Goal: Transaction & Acquisition: Subscribe to service/newsletter

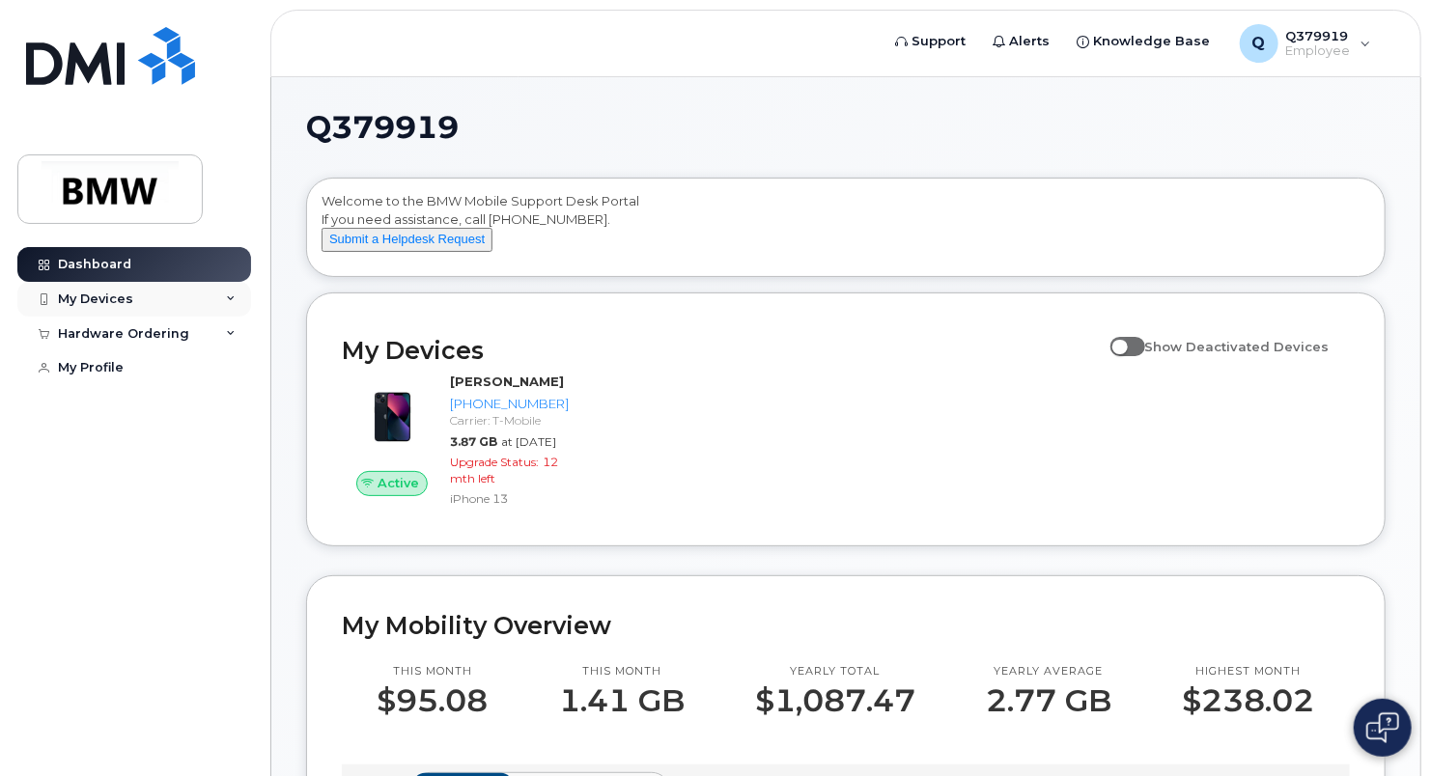
click at [79, 304] on div "My Devices" at bounding box center [95, 299] width 75 height 15
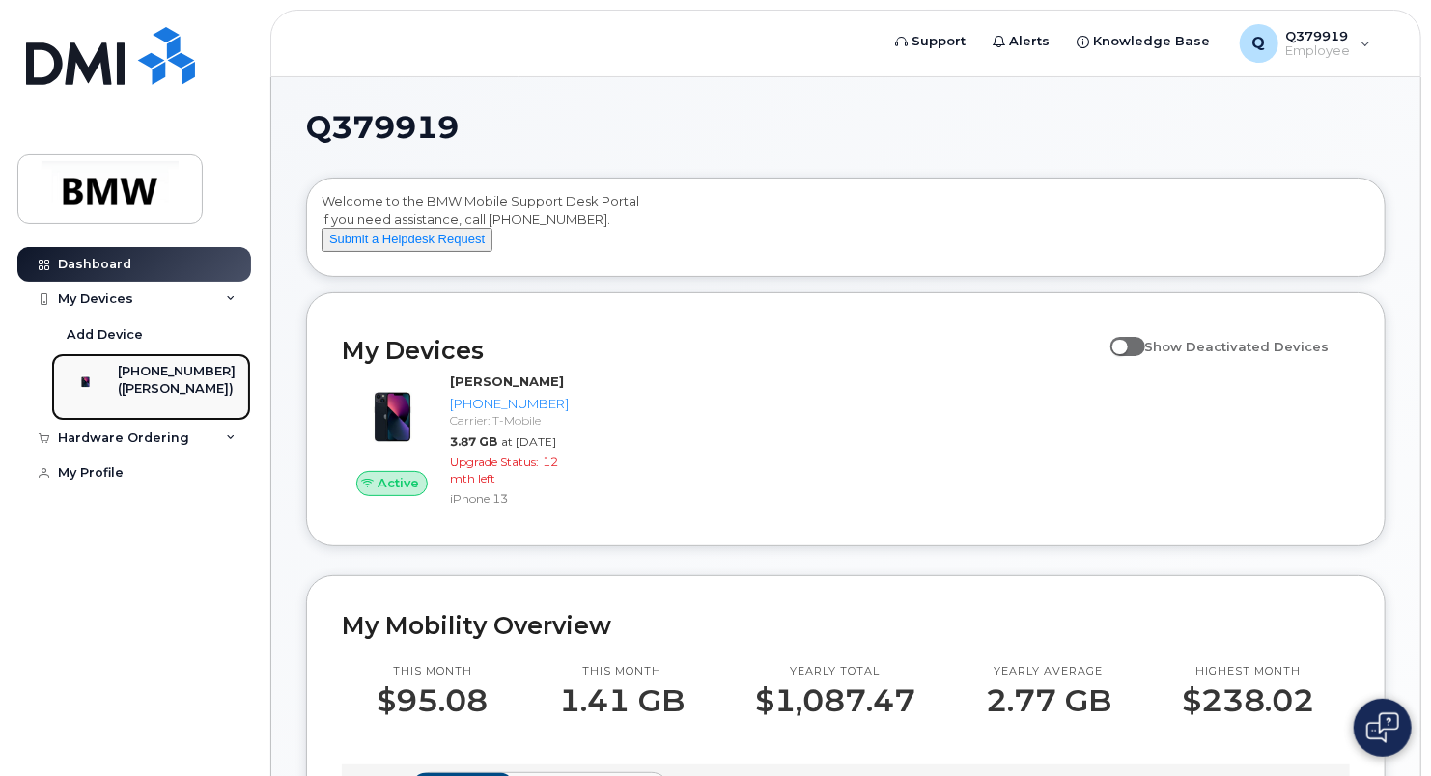
click at [178, 379] on div "[PHONE_NUMBER]" at bounding box center [177, 371] width 118 height 17
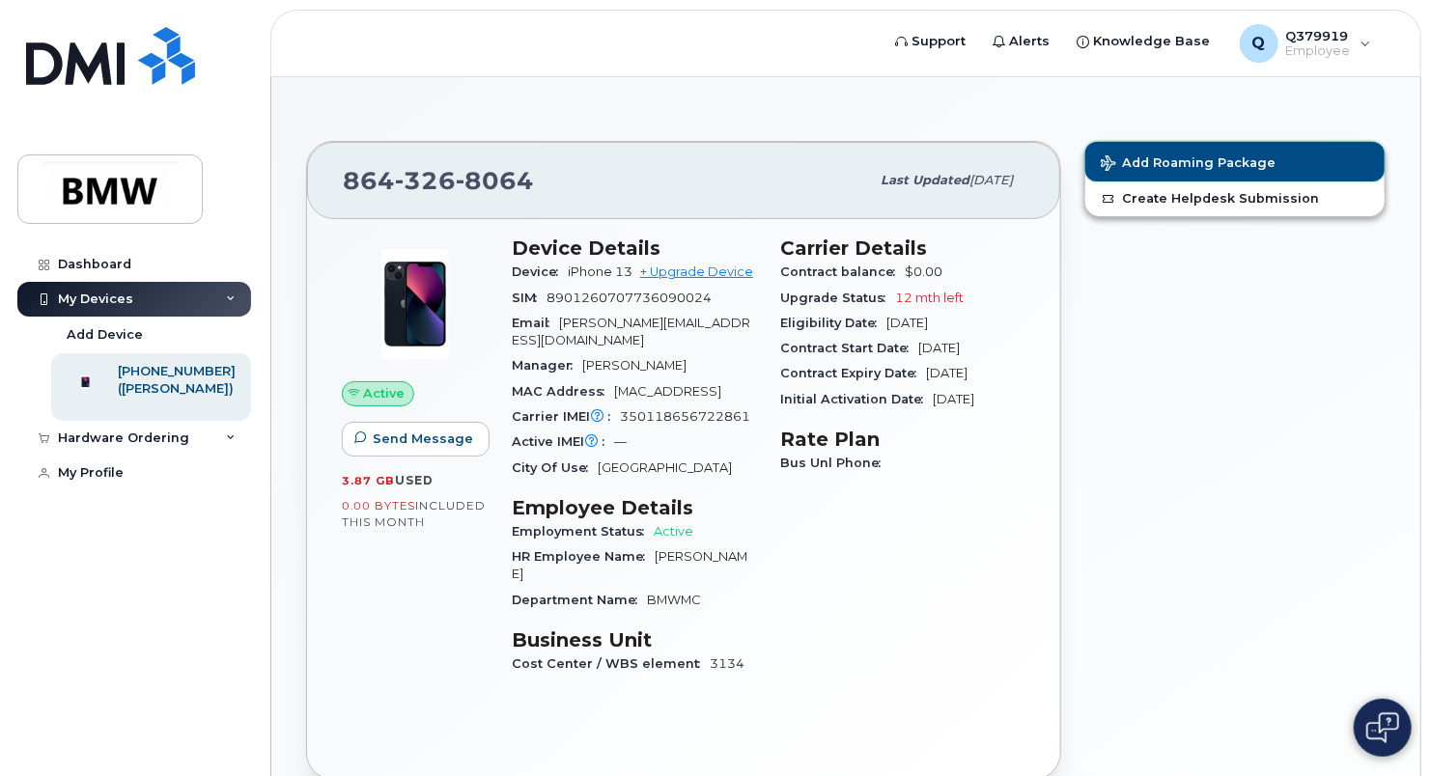
click at [1152, 163] on span "Add Roaming Package" at bounding box center [1188, 164] width 175 height 18
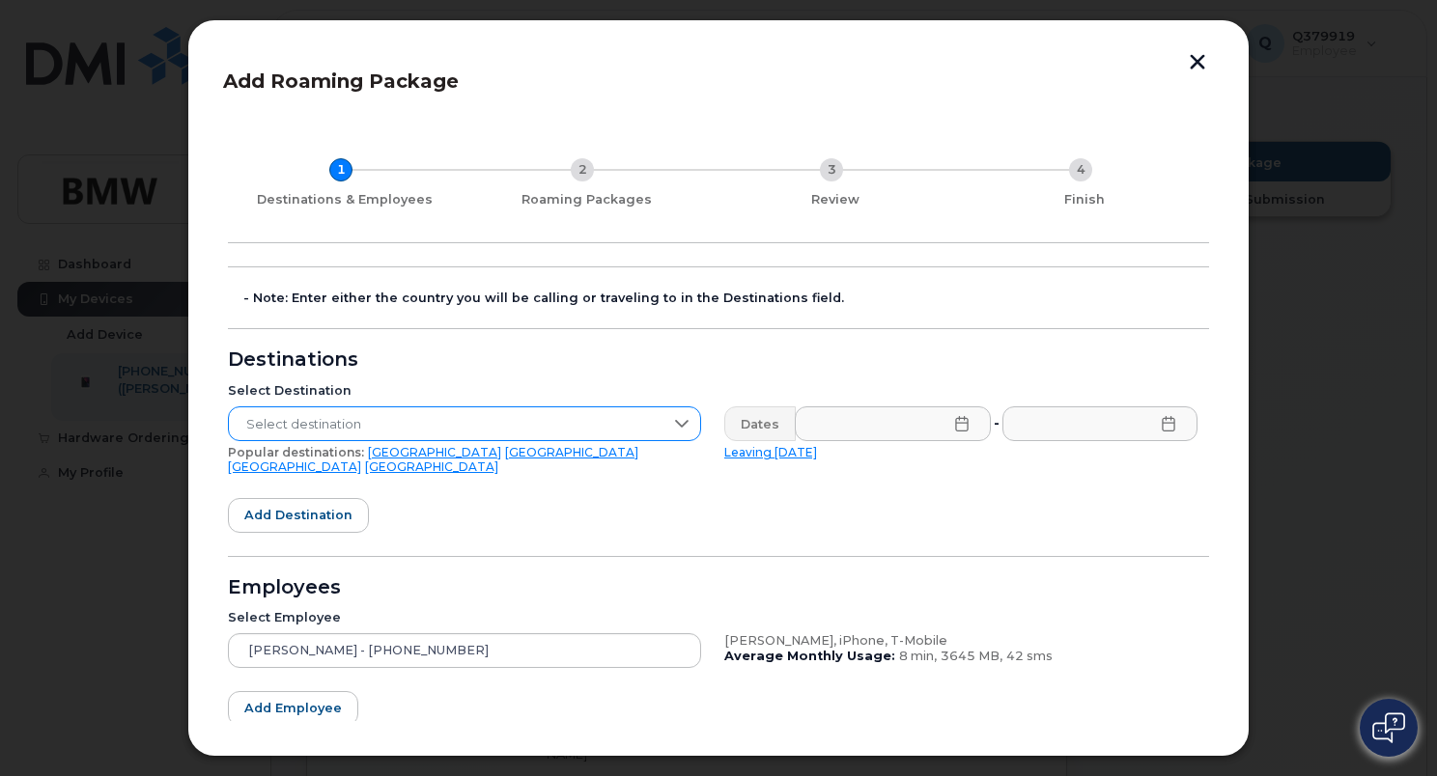
click at [572, 429] on span "Select destination" at bounding box center [446, 425] width 435 height 35
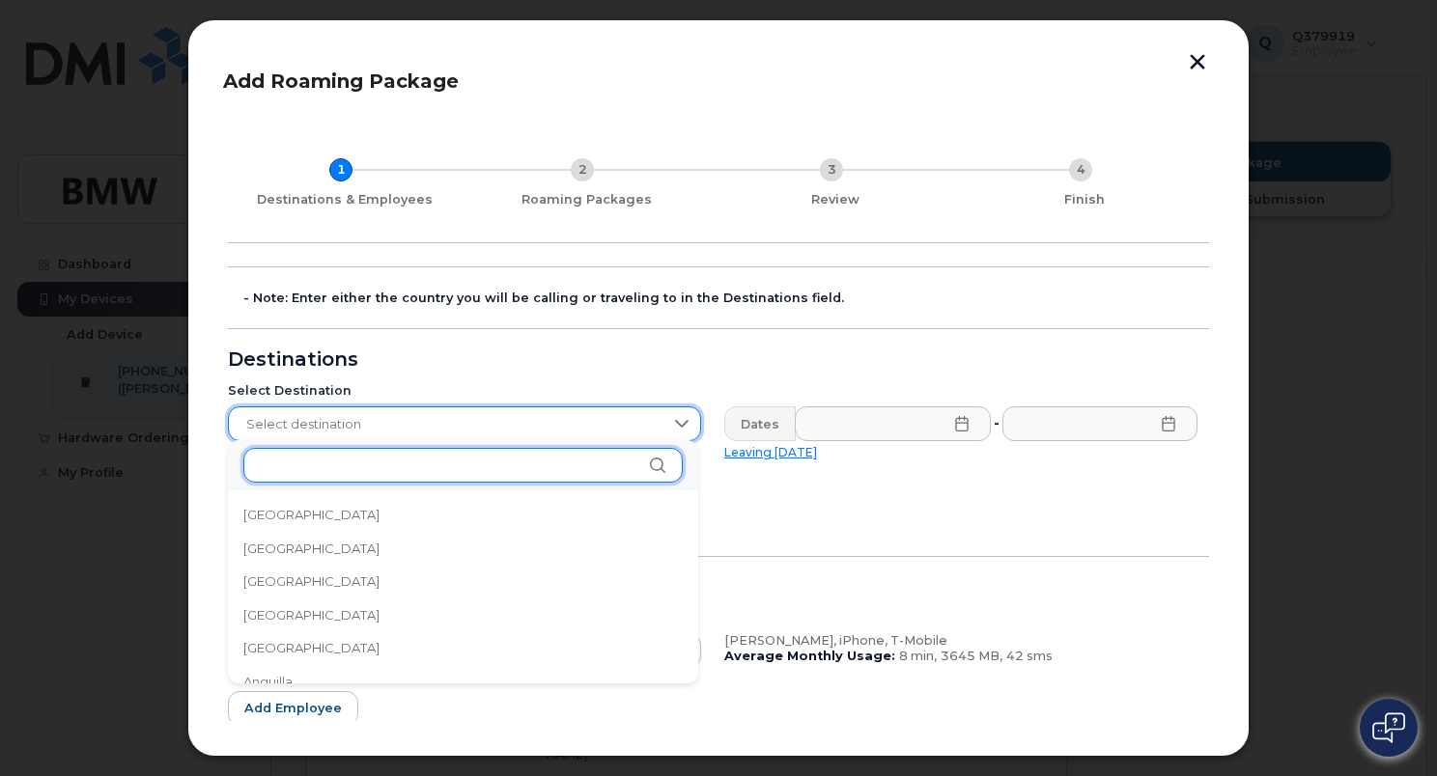
click at [550, 460] on input "text" at bounding box center [462, 465] width 439 height 35
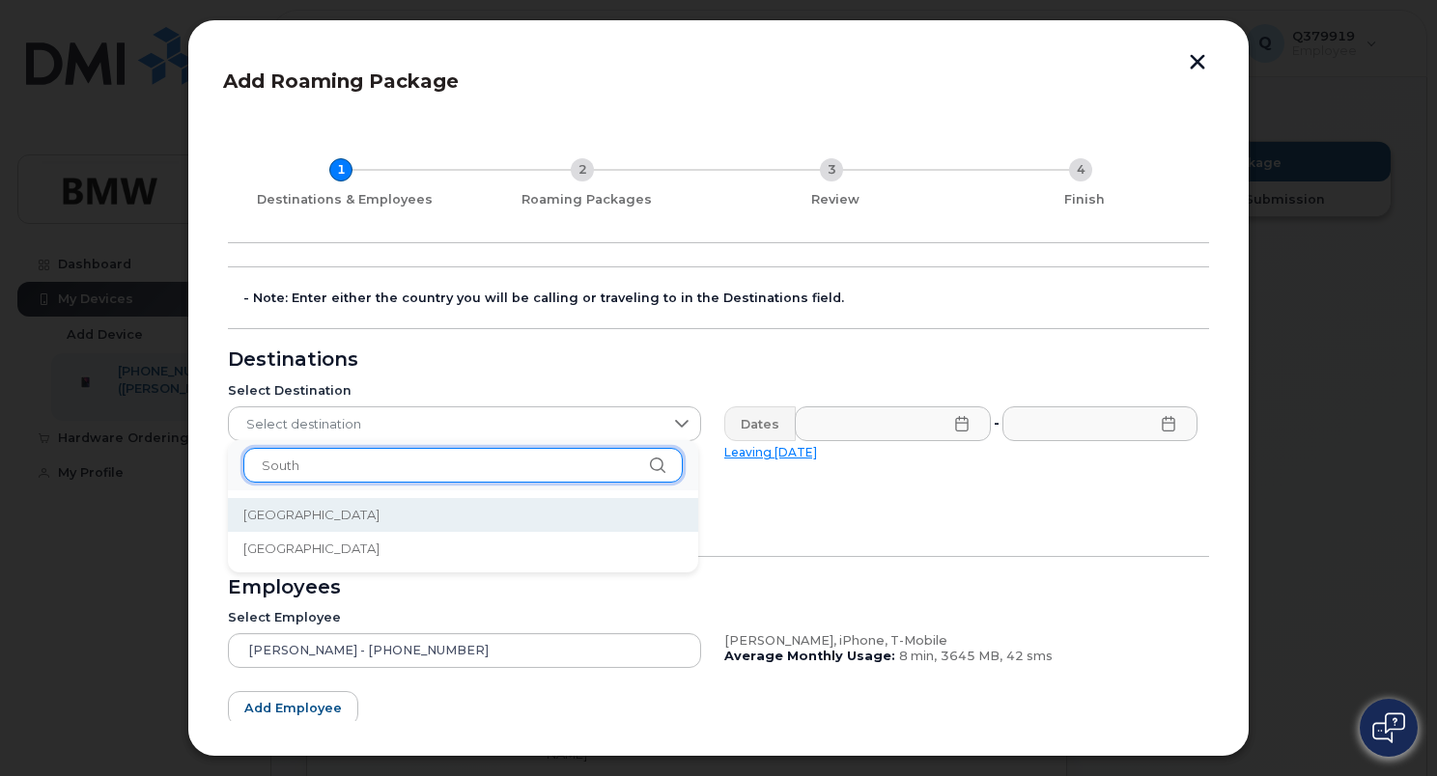
type input "South"
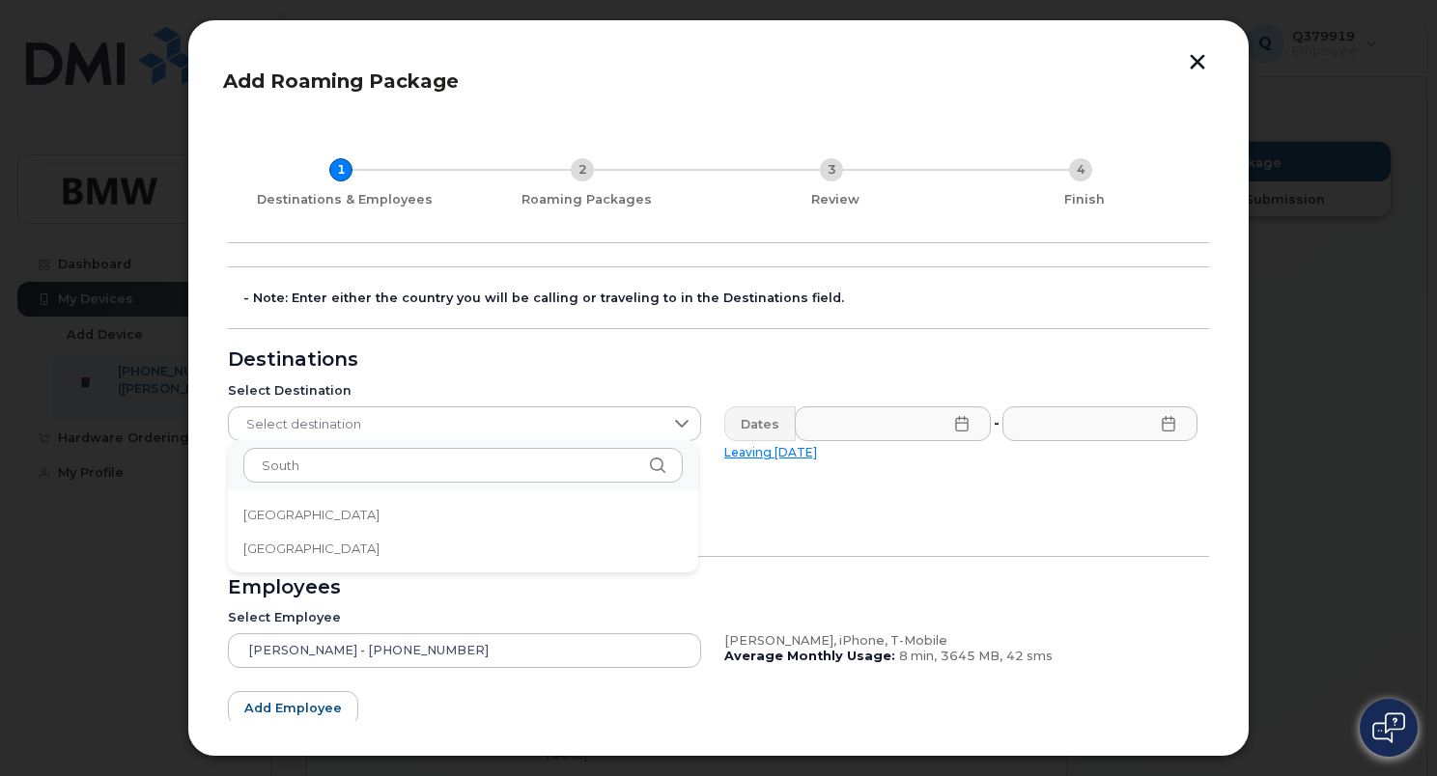
click at [312, 510] on span "[GEOGRAPHIC_DATA]" at bounding box center [311, 515] width 136 height 18
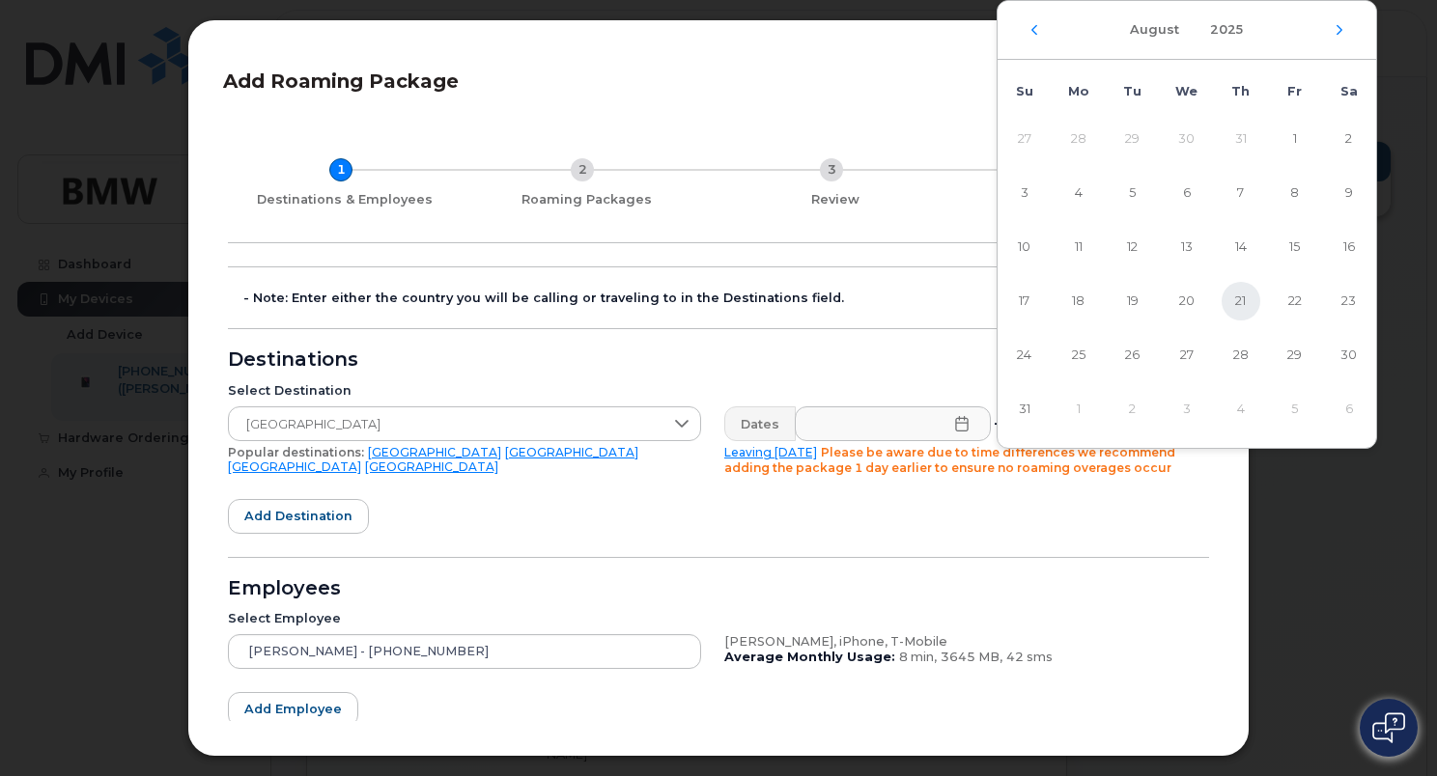
click at [1235, 297] on span "21" at bounding box center [1241, 301] width 39 height 39
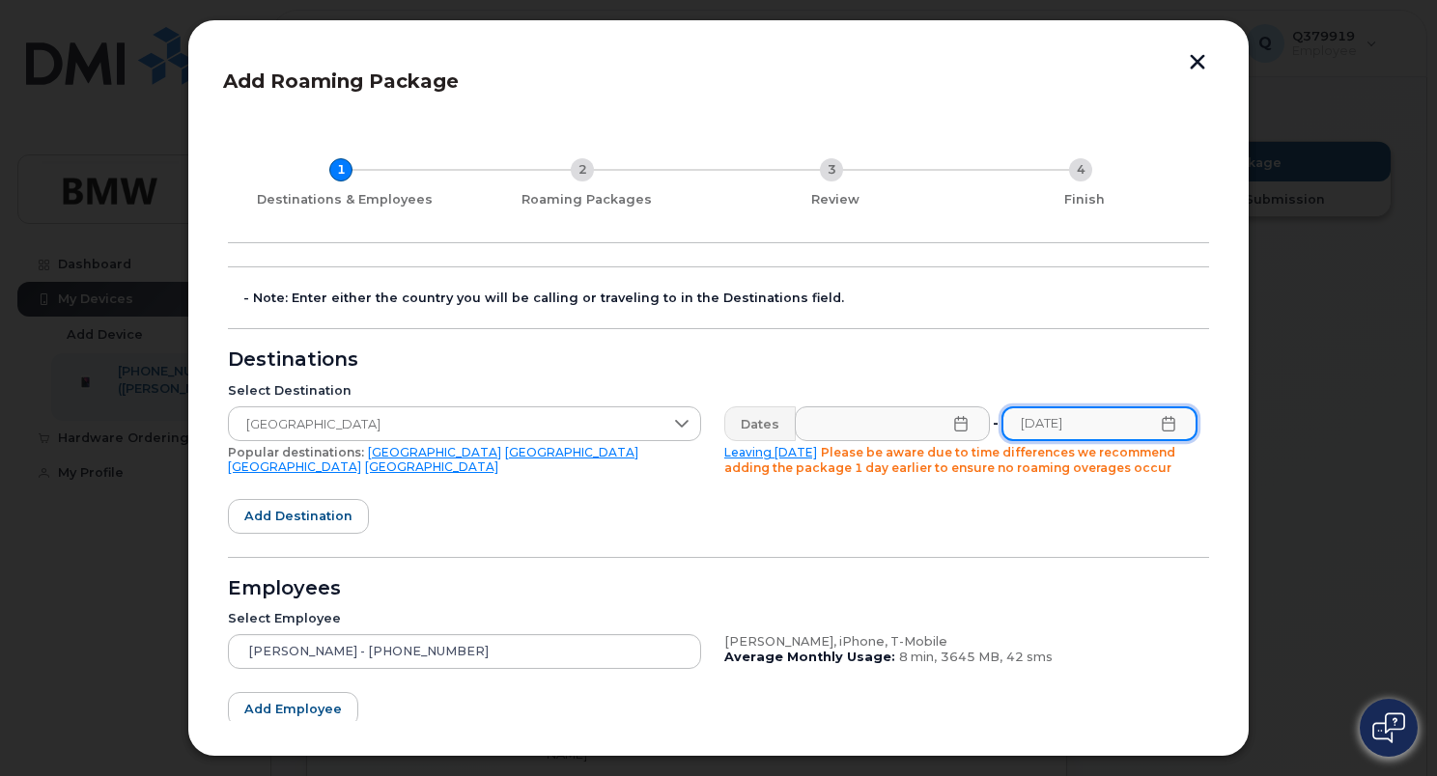
type input "[DATE]"
click at [1056, 506] on form "- Note: Enter either the country you will be calling or traveling to in the Des…" at bounding box center [718, 550] width 981 height 566
click at [956, 416] on icon at bounding box center [961, 423] width 15 height 15
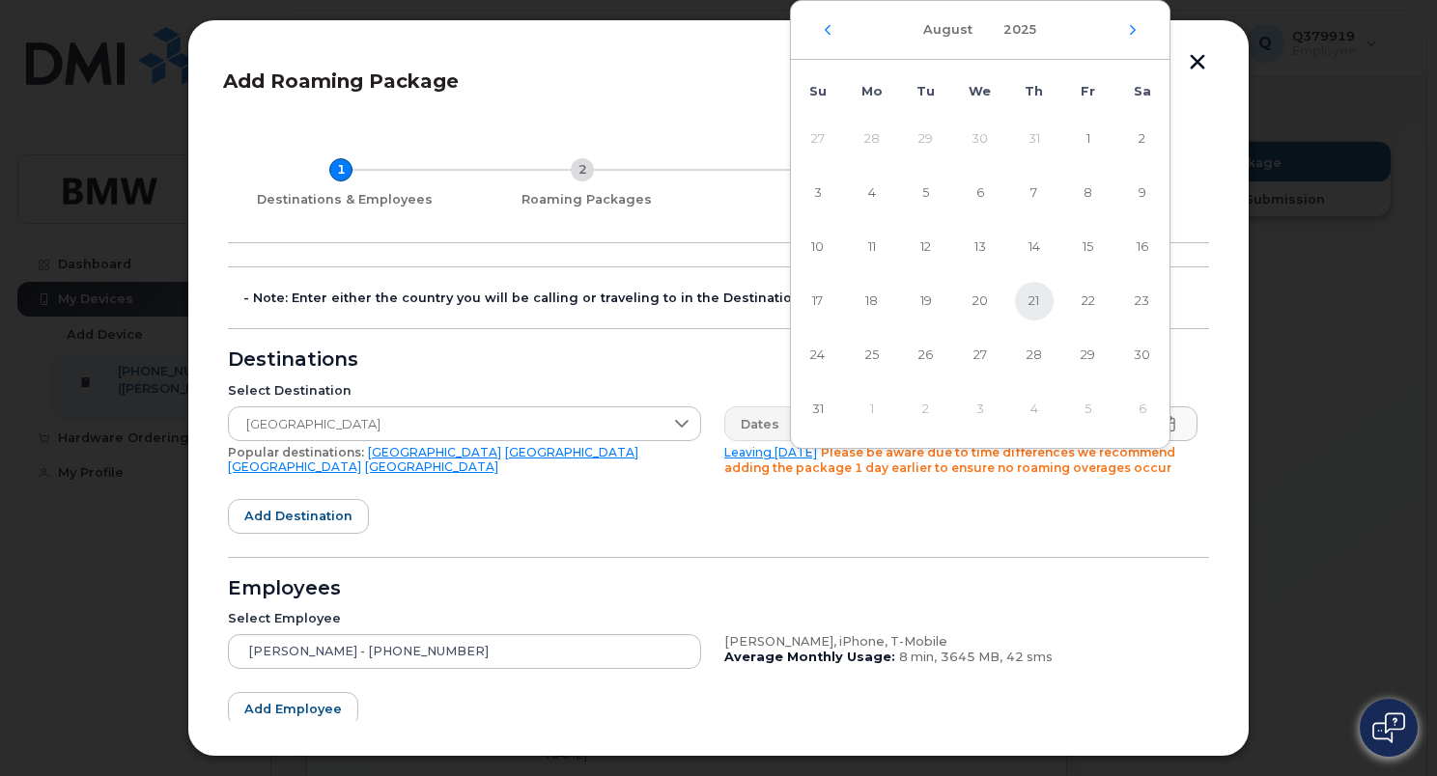
click at [1027, 297] on span "21" at bounding box center [1034, 301] width 39 height 39
type input "[DATE]"
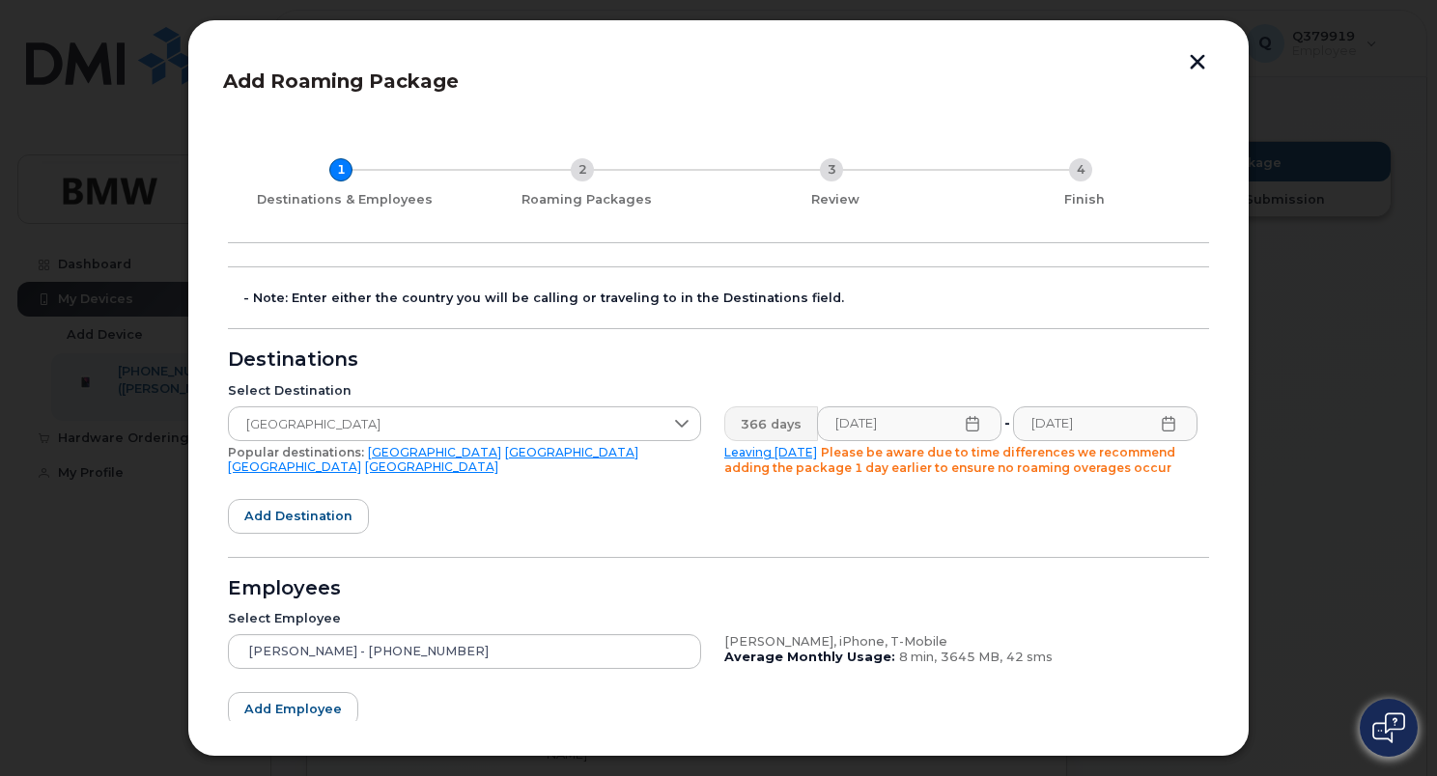
click at [956, 506] on form "- Note: Enter either the country you will be calling or traveling to in the Des…" at bounding box center [718, 550] width 981 height 566
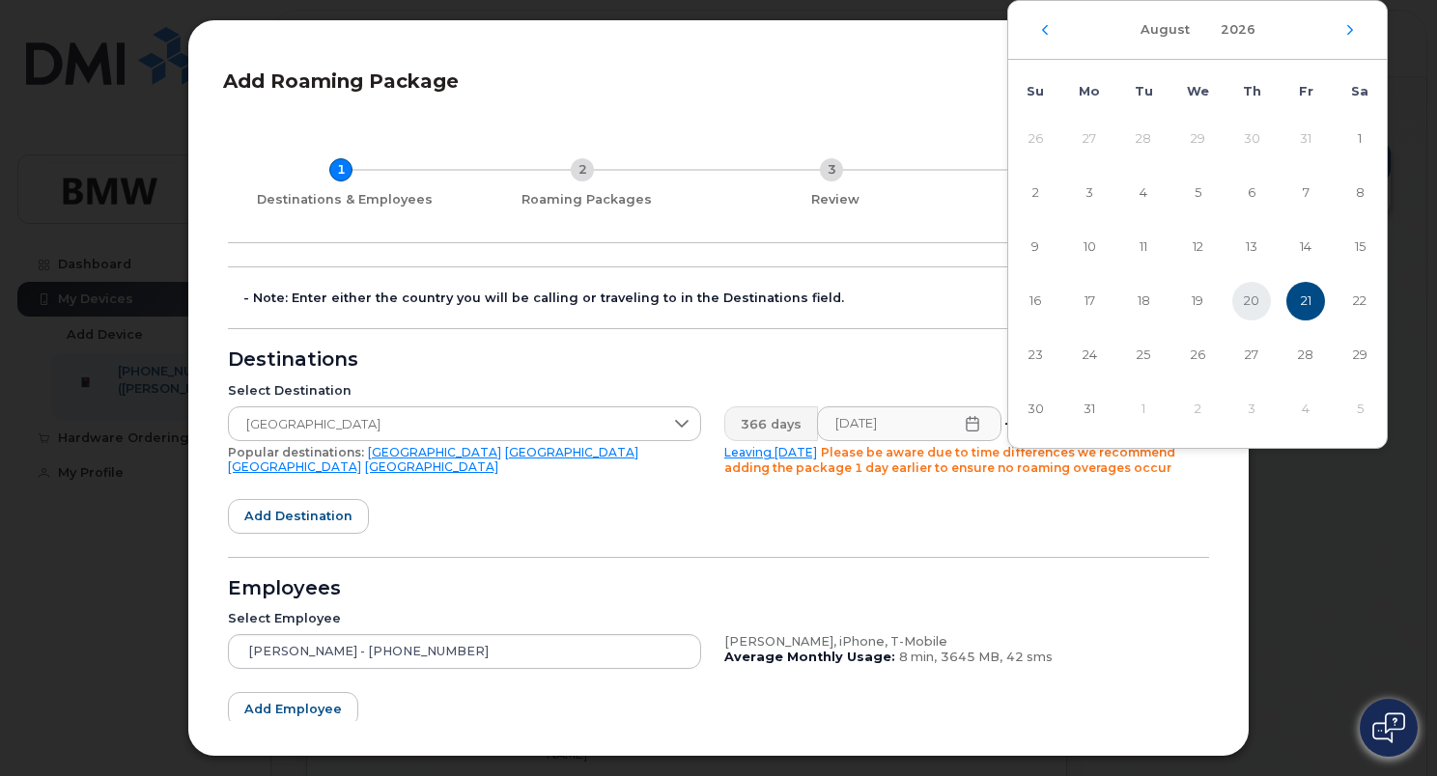
click at [1256, 298] on span "20" at bounding box center [1251, 301] width 39 height 39
type input "[DATE]"
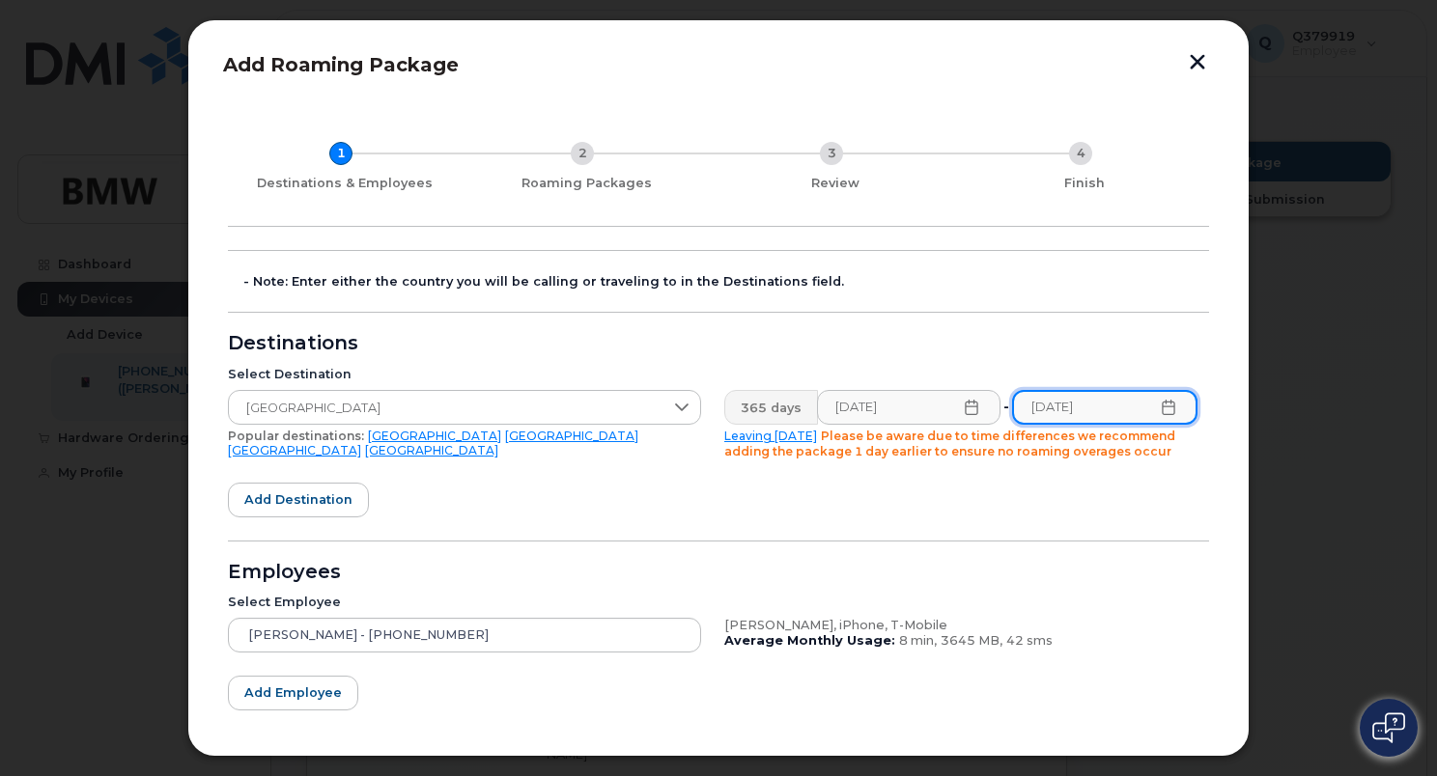
scroll to position [12, 0]
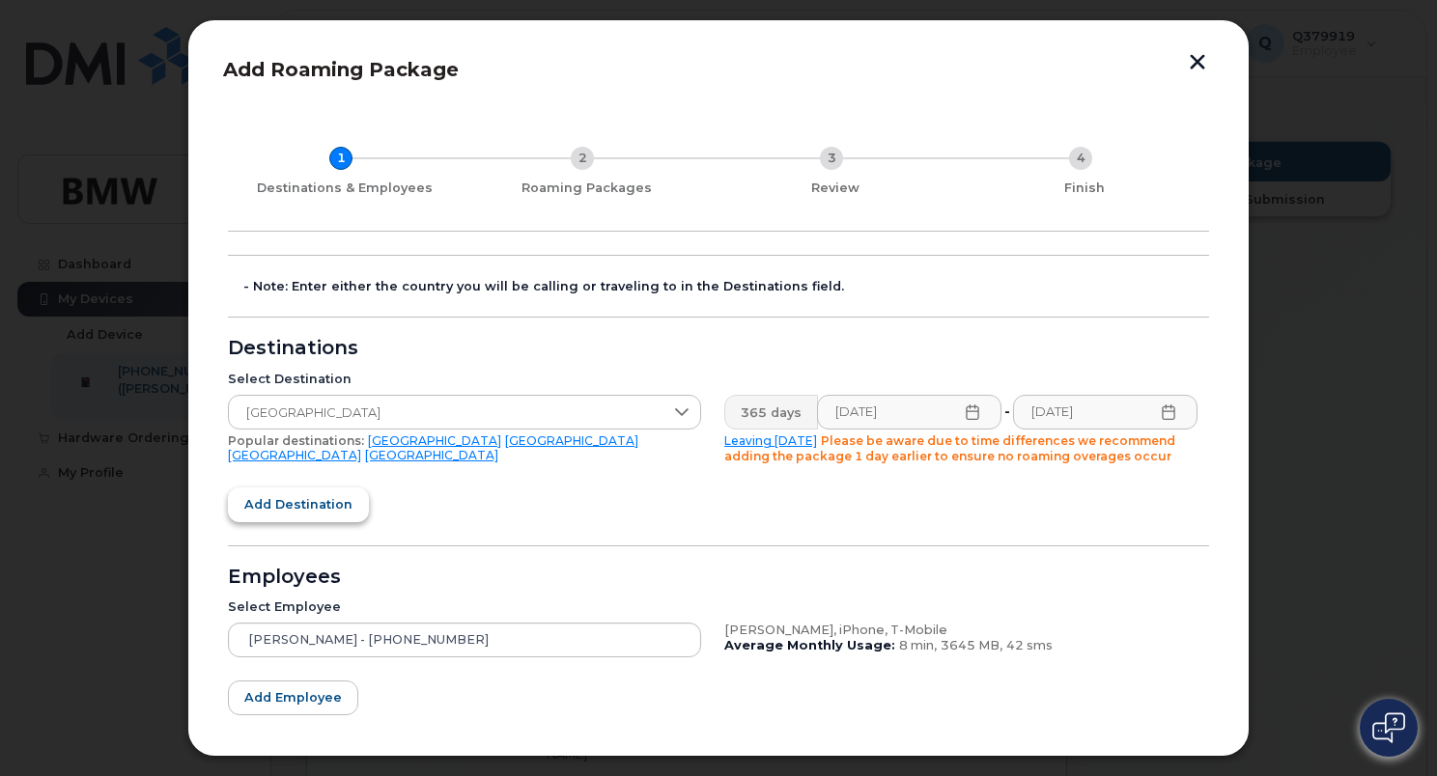
click at [325, 506] on span "Add destination" at bounding box center [298, 504] width 108 height 18
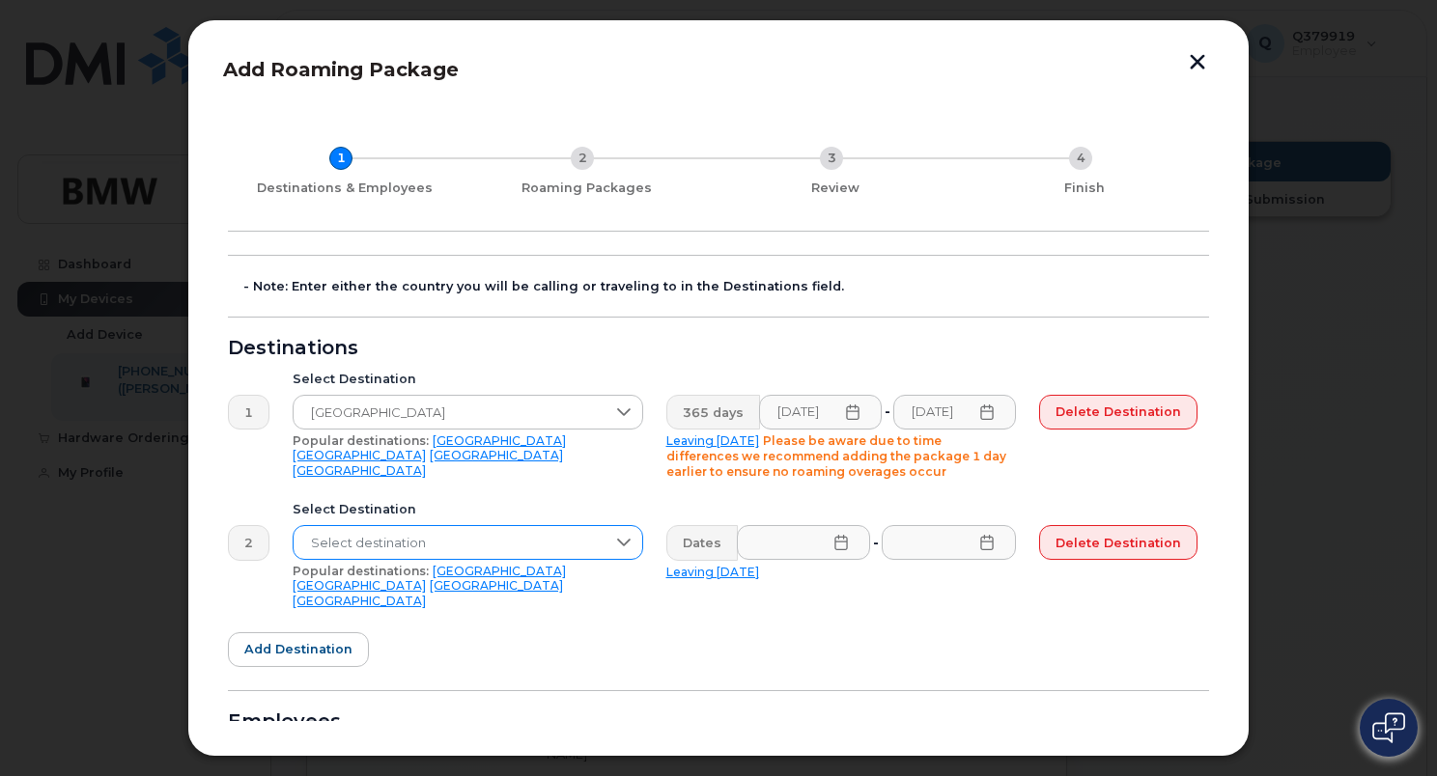
click at [564, 540] on span "Select destination" at bounding box center [450, 543] width 312 height 35
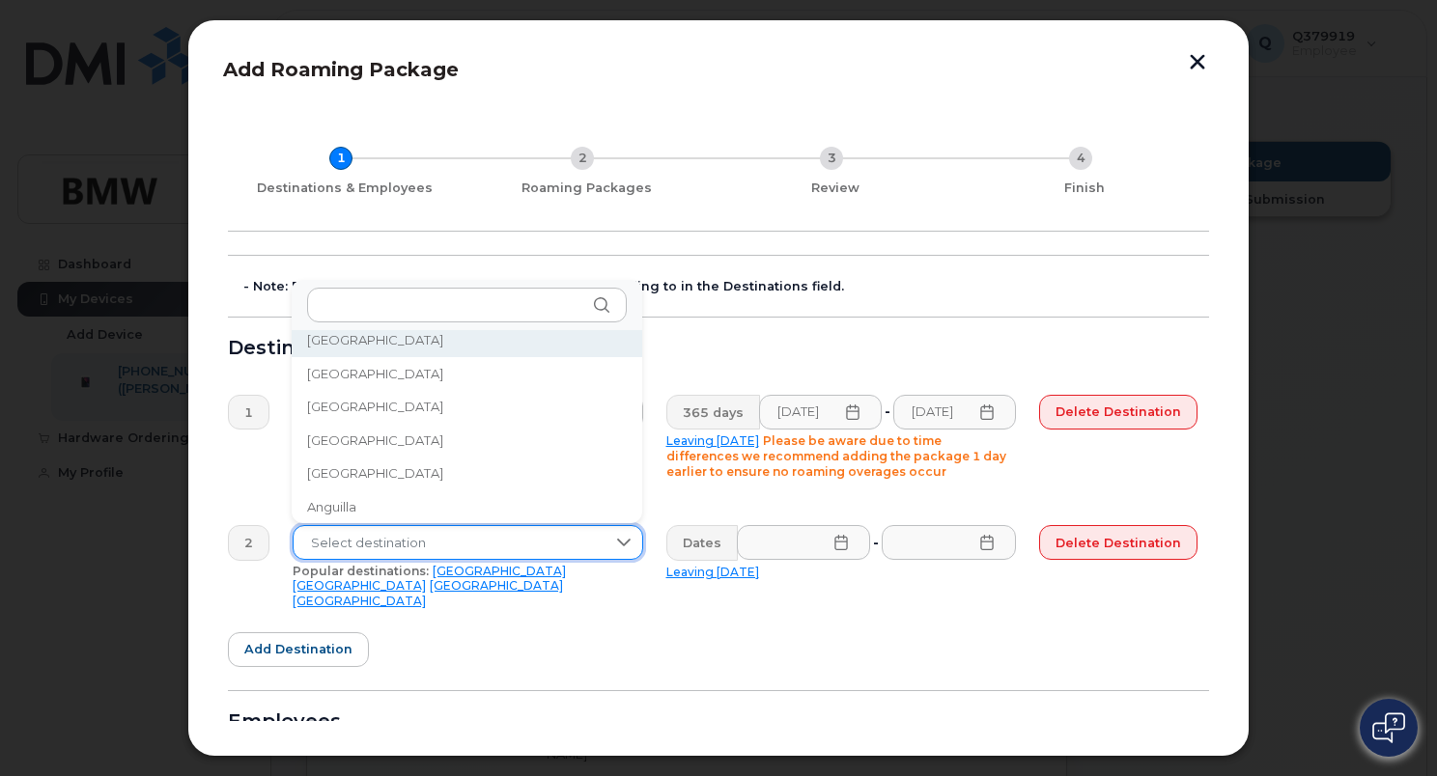
scroll to position [8, 0]
click at [415, 306] on input "text" at bounding box center [467, 305] width 320 height 35
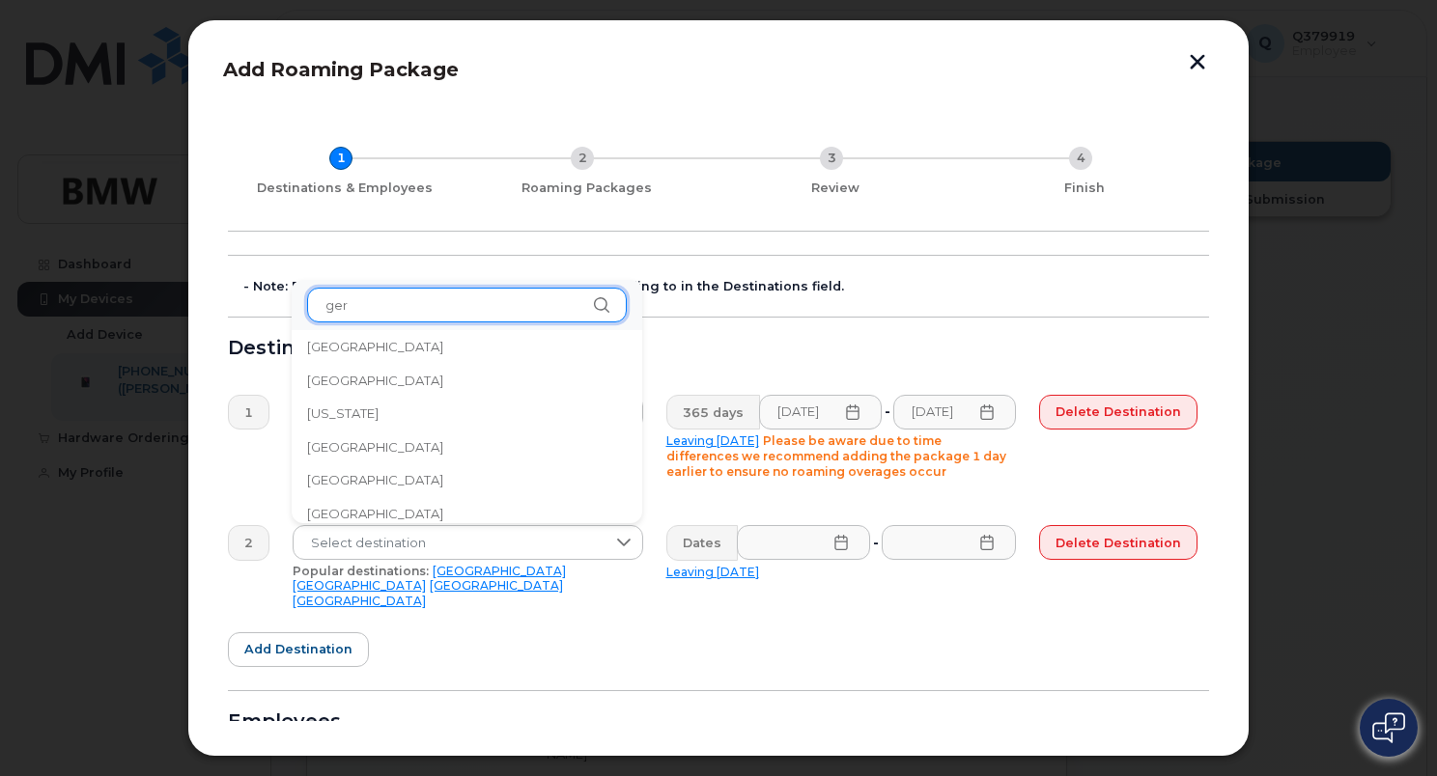
scroll to position [0, 0]
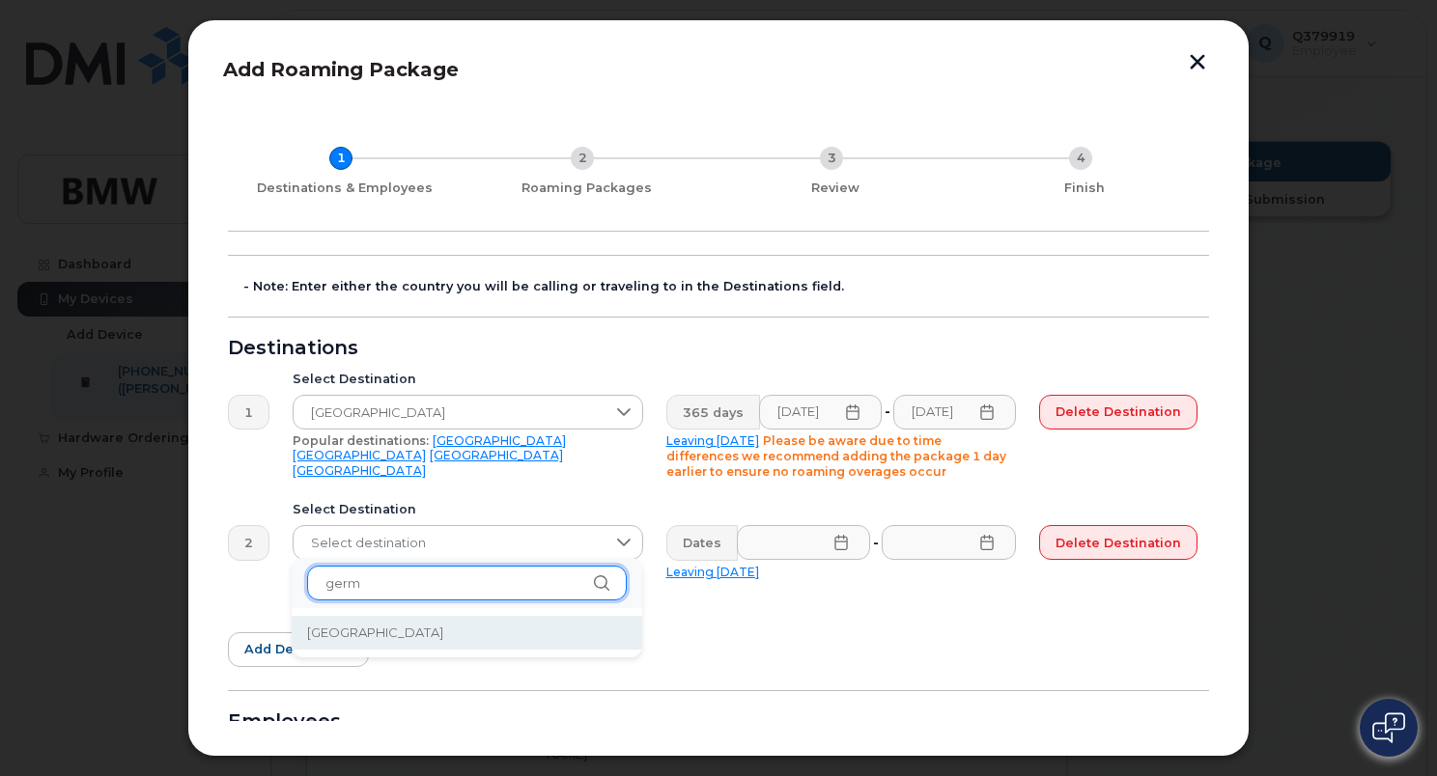
type input "germ"
click at [334, 626] on span "[GEOGRAPHIC_DATA]" at bounding box center [375, 633] width 136 height 18
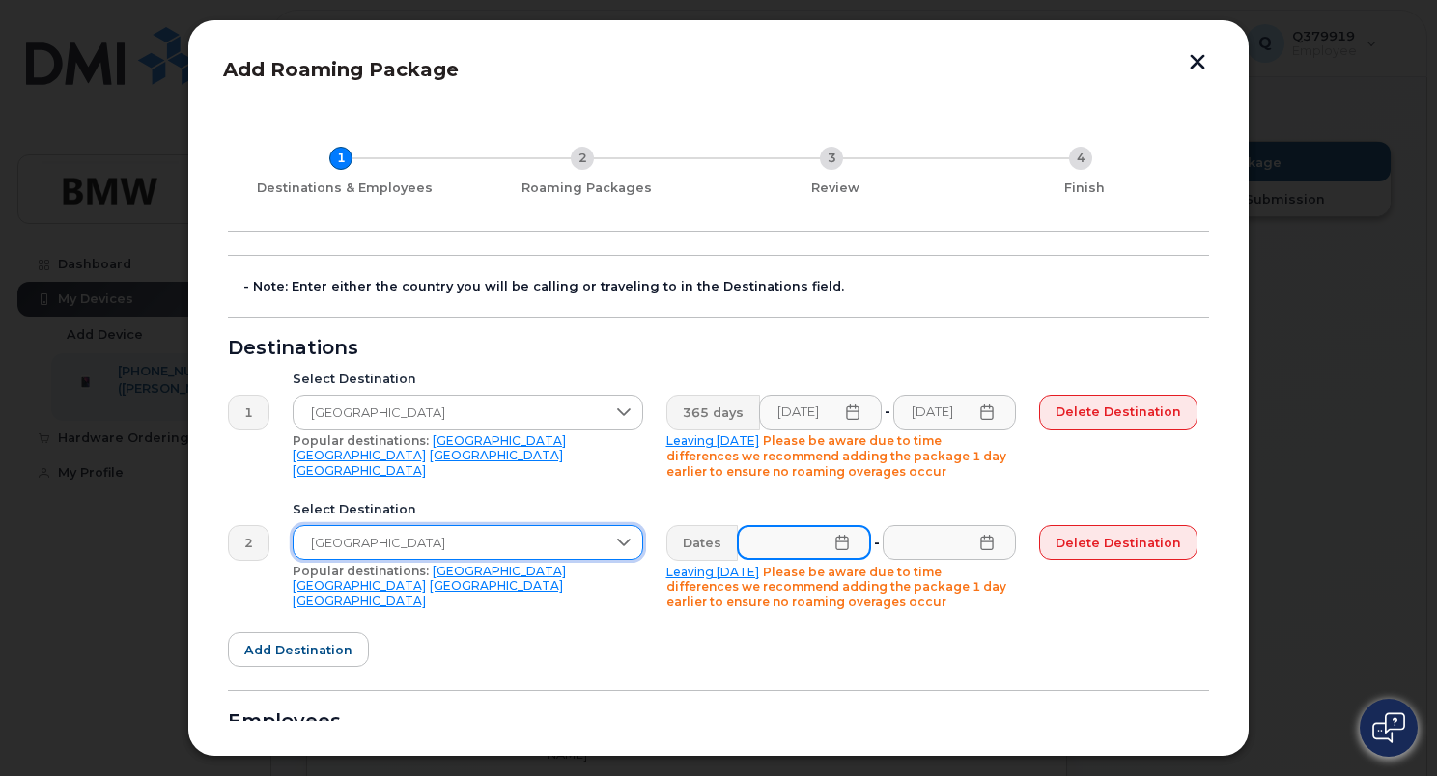
click at [858, 541] on input "text" at bounding box center [804, 542] width 134 height 35
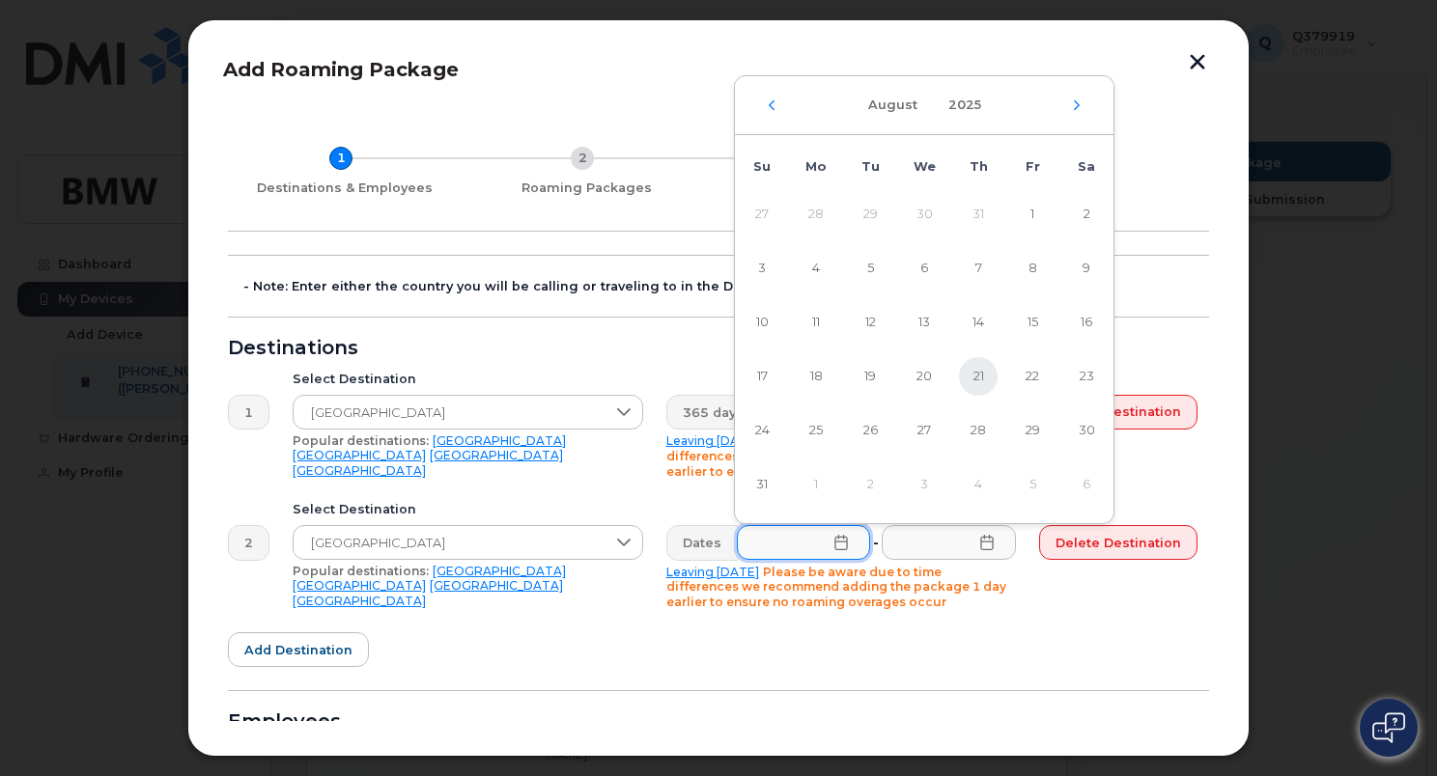
click at [975, 379] on span "21" at bounding box center [978, 376] width 39 height 39
type input "[DATE]"
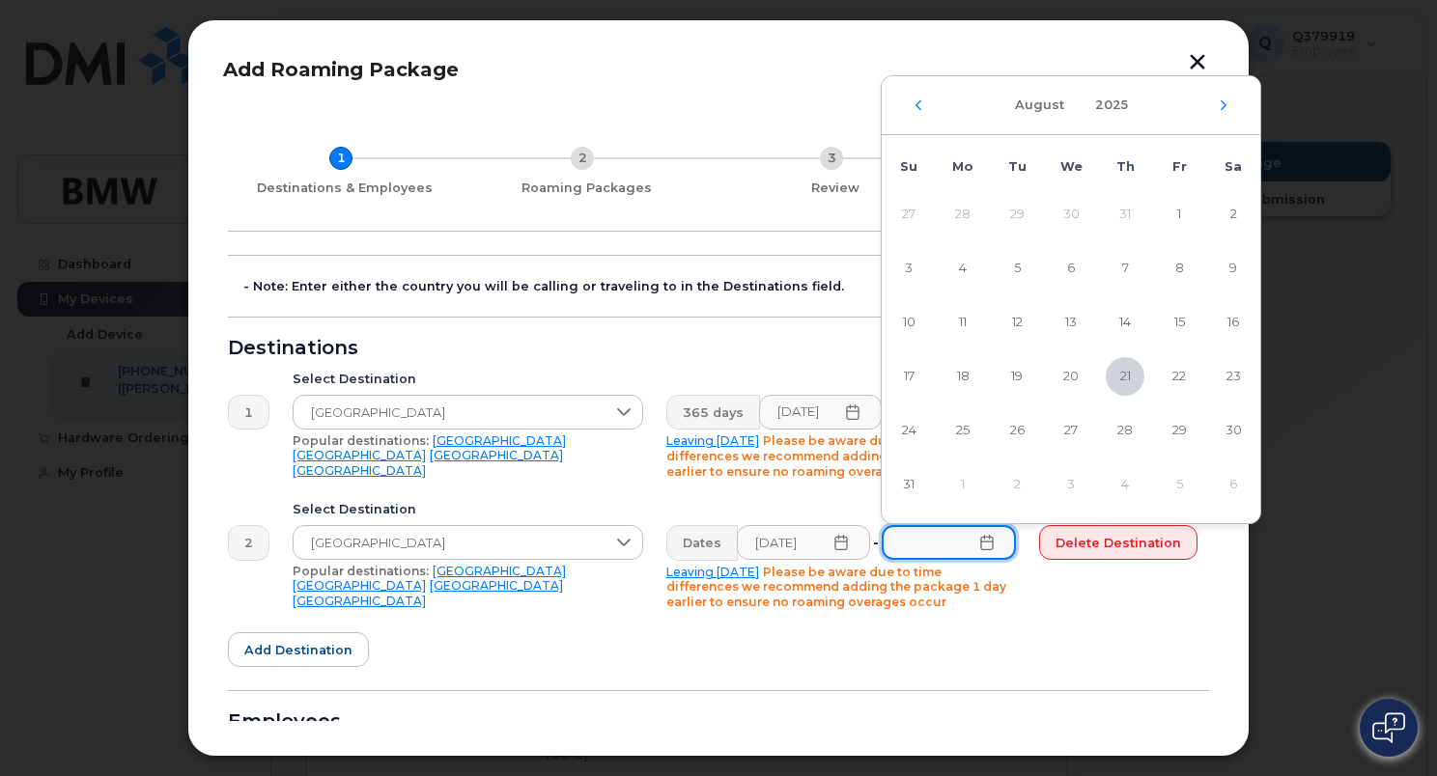
click at [920, 540] on input "text" at bounding box center [949, 542] width 134 height 35
type input "[DATE]"
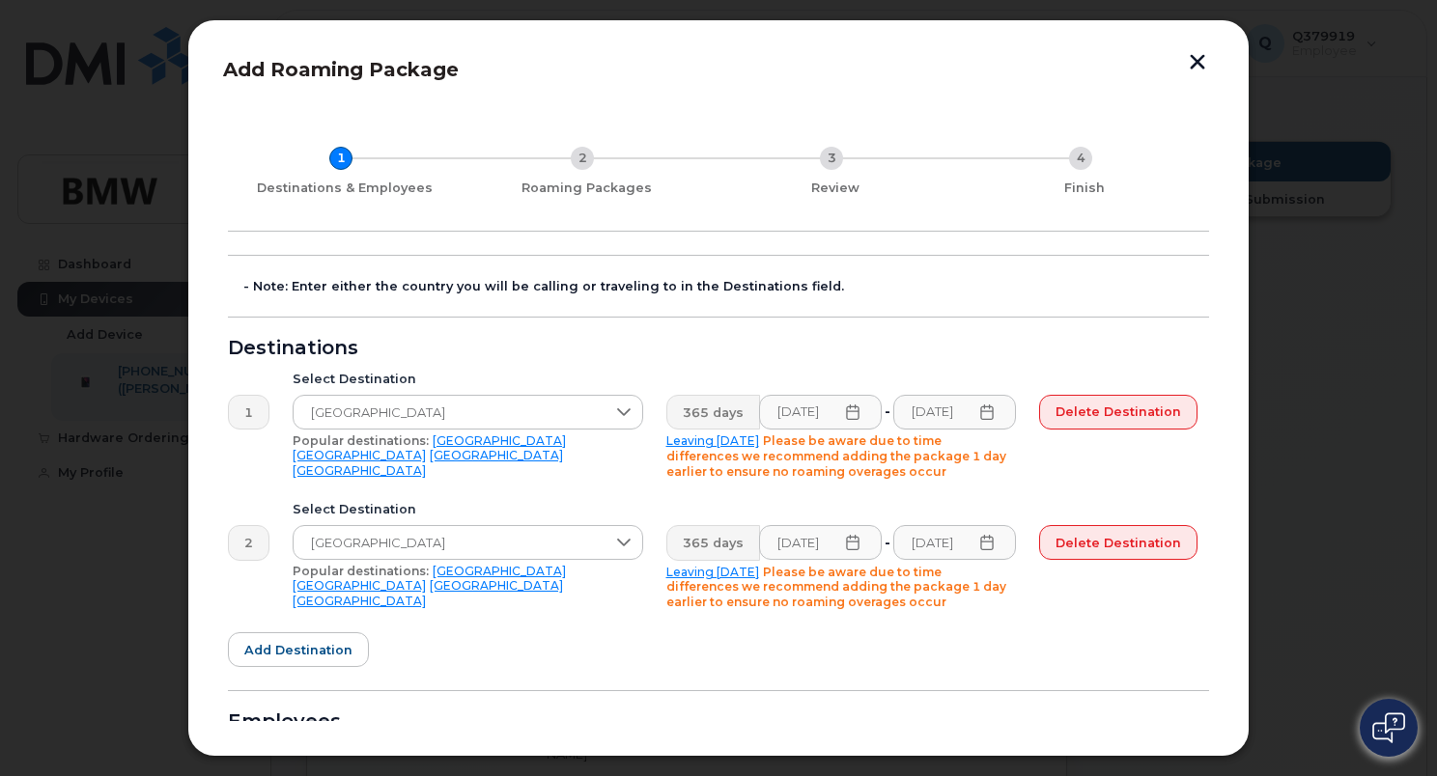
click at [1101, 614] on div "Delete destination" at bounding box center [1119, 567] width 182 height 107
click at [311, 641] on span "Add destination" at bounding box center [298, 650] width 108 height 18
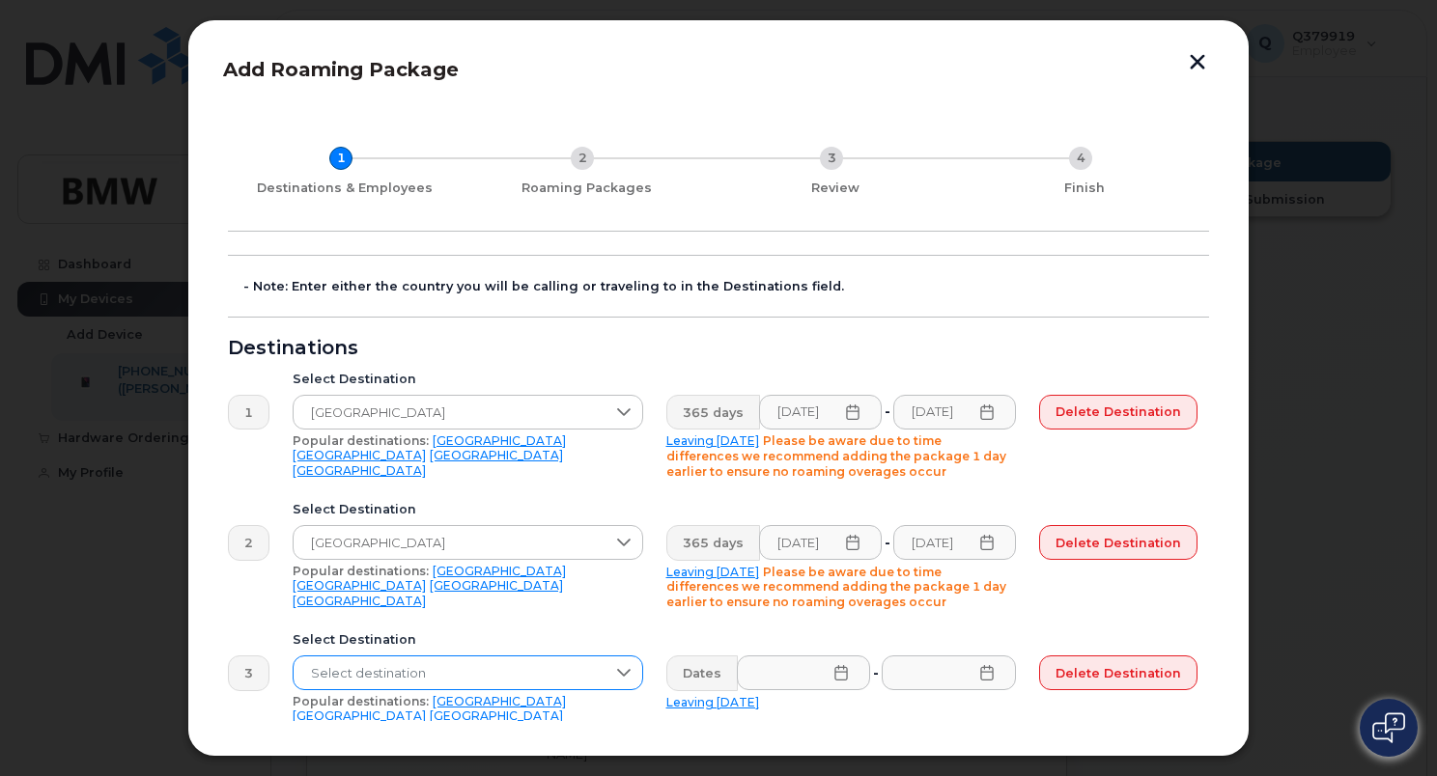
click at [373, 672] on span "Select destination" at bounding box center [450, 674] width 312 height 35
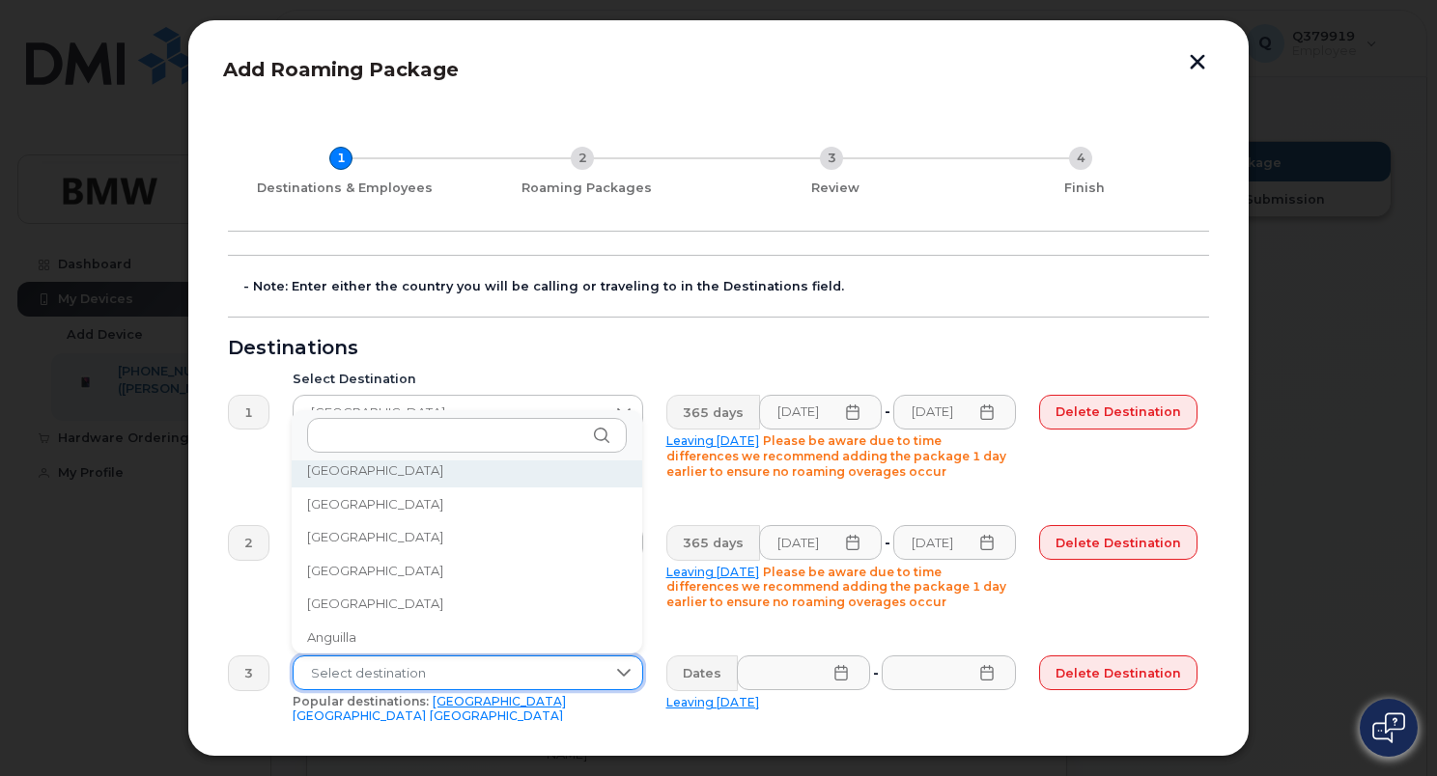
scroll to position [8, 0]
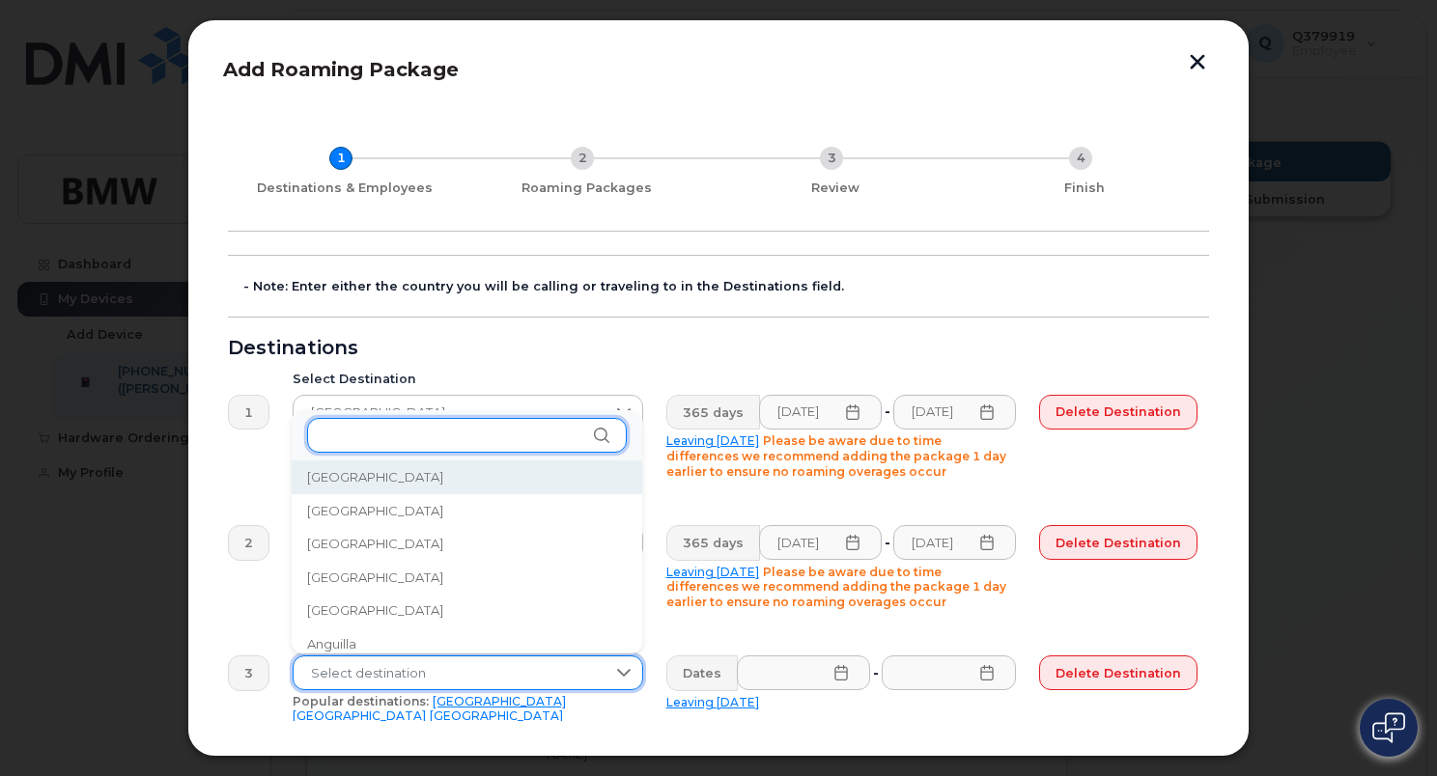
click at [381, 437] on input "text" at bounding box center [467, 435] width 320 height 35
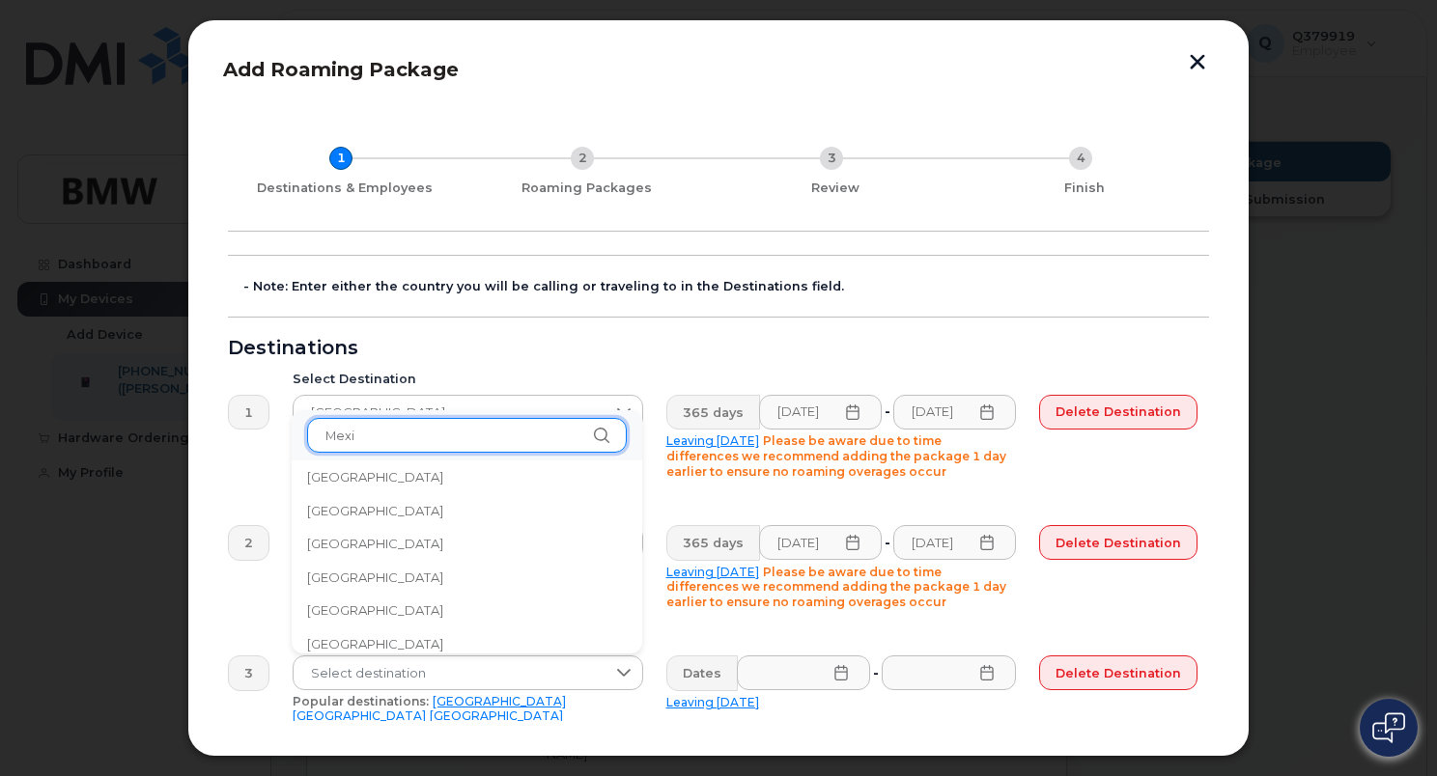
scroll to position [0, 0]
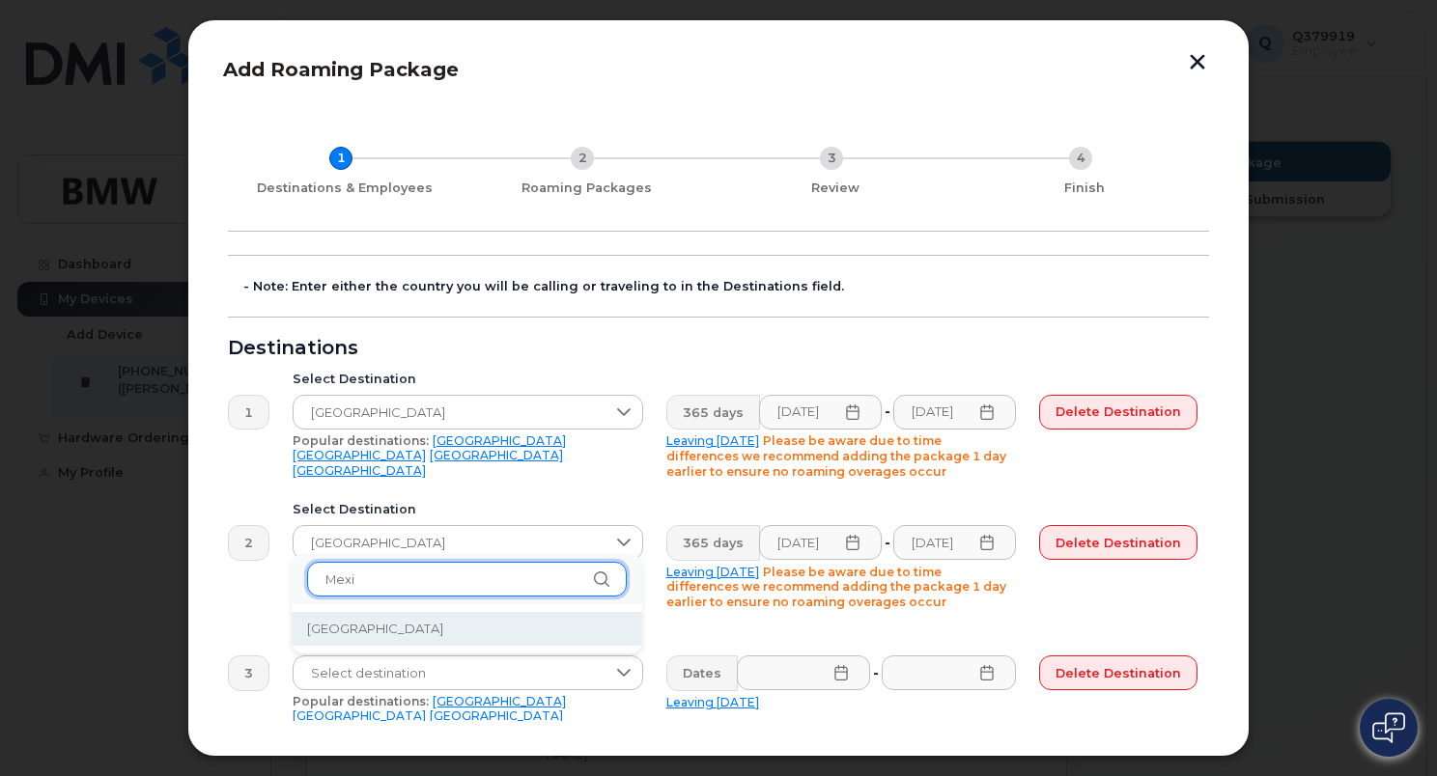
type input "Mexi"
click at [425, 616] on li "[GEOGRAPHIC_DATA]" at bounding box center [467, 629] width 351 height 34
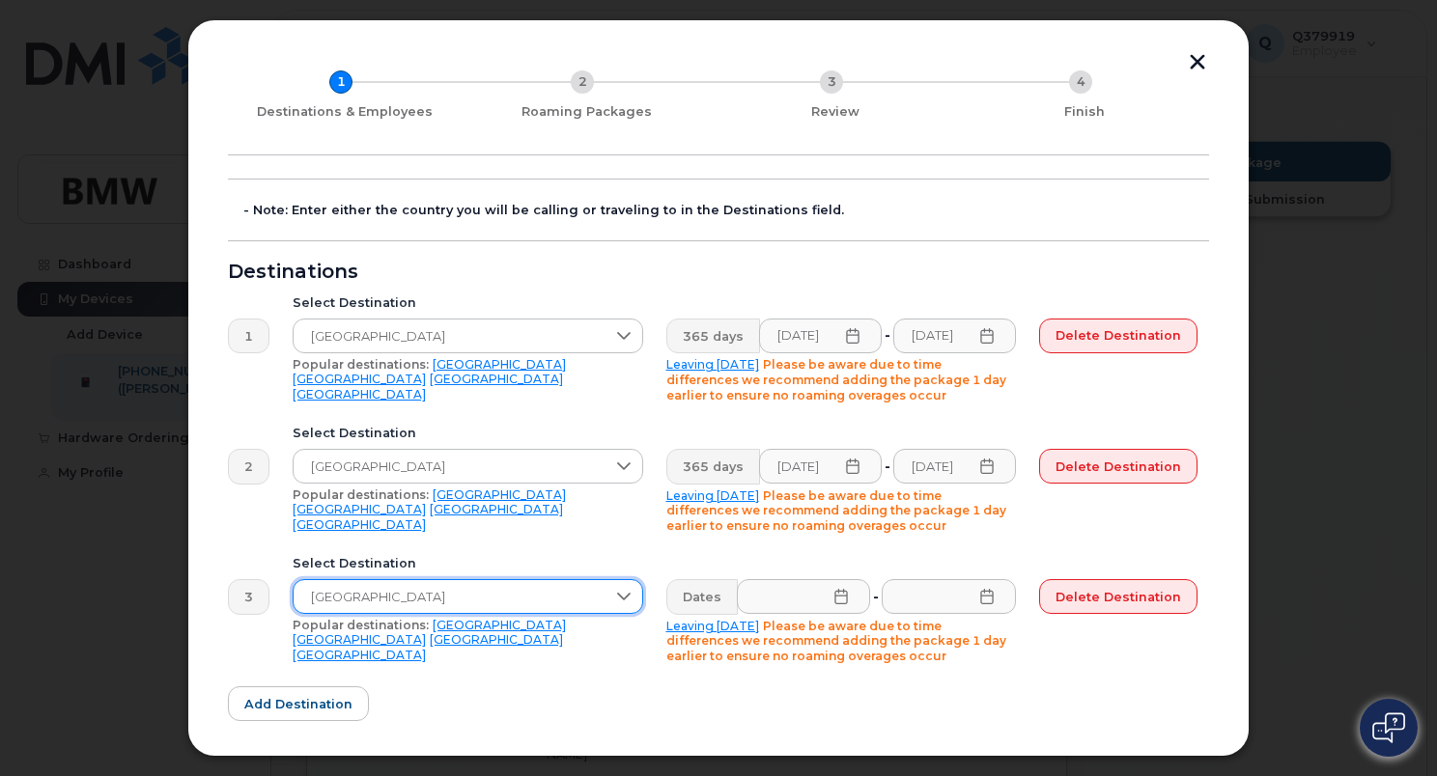
scroll to position [205, 0]
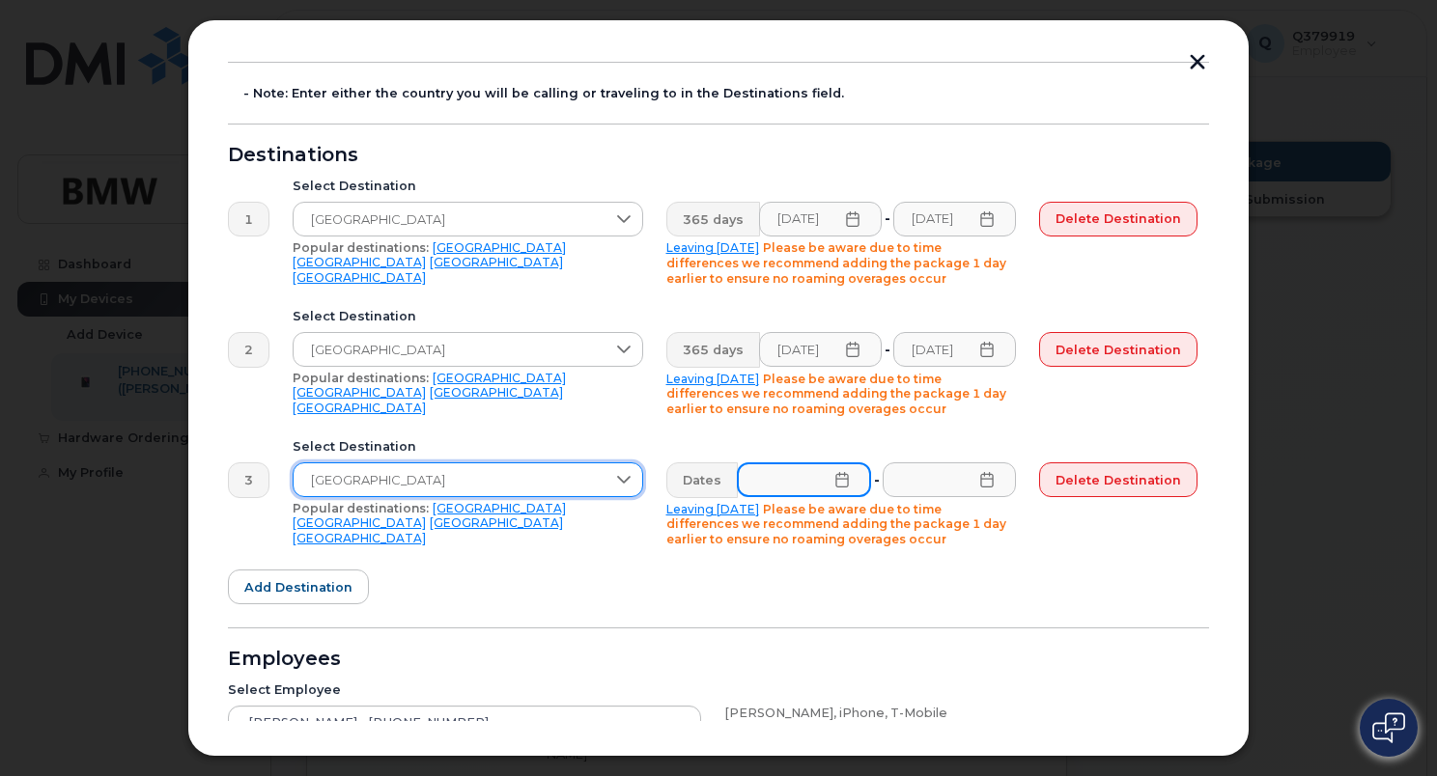
click at [820, 465] on input "text" at bounding box center [804, 480] width 134 height 35
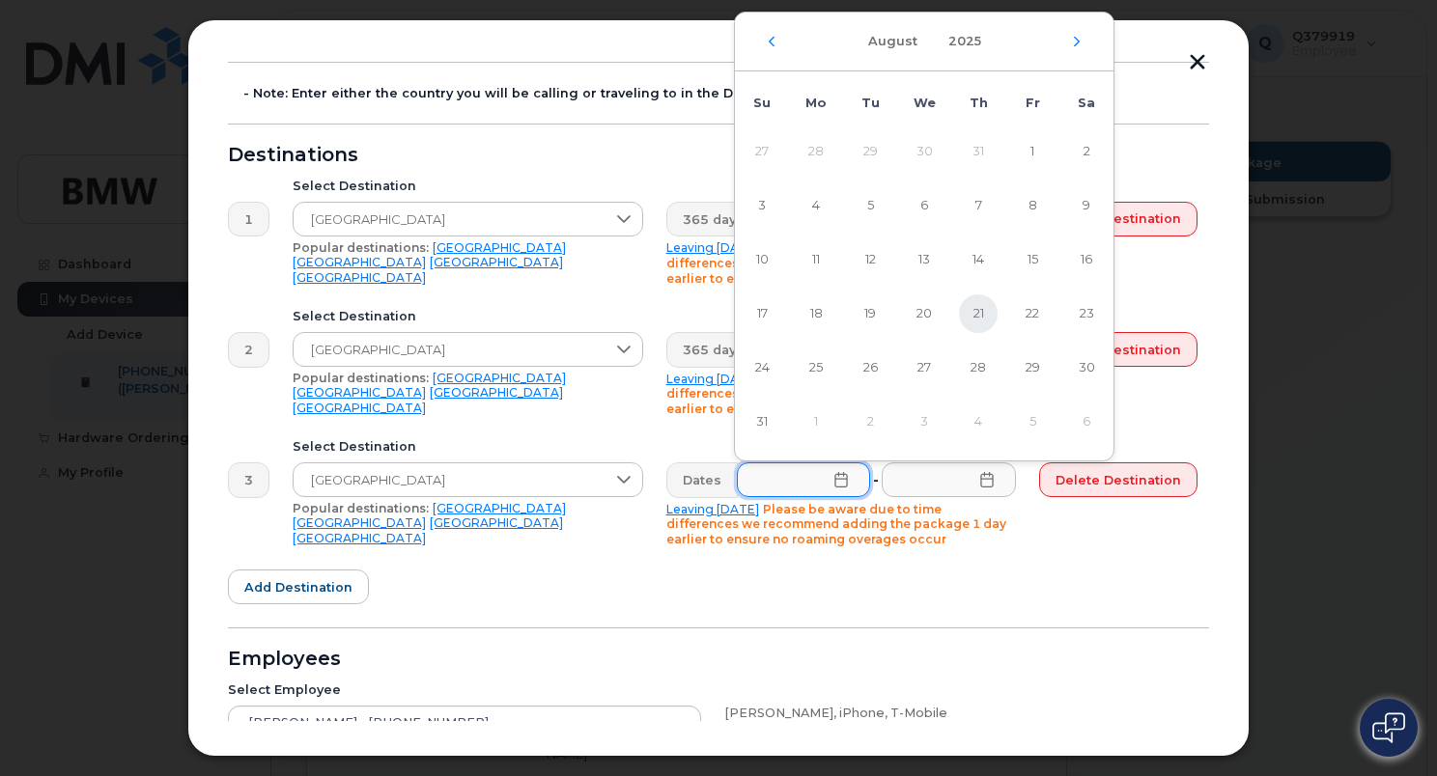
click at [977, 307] on span "21" at bounding box center [978, 314] width 39 height 39
type input "[DATE]"
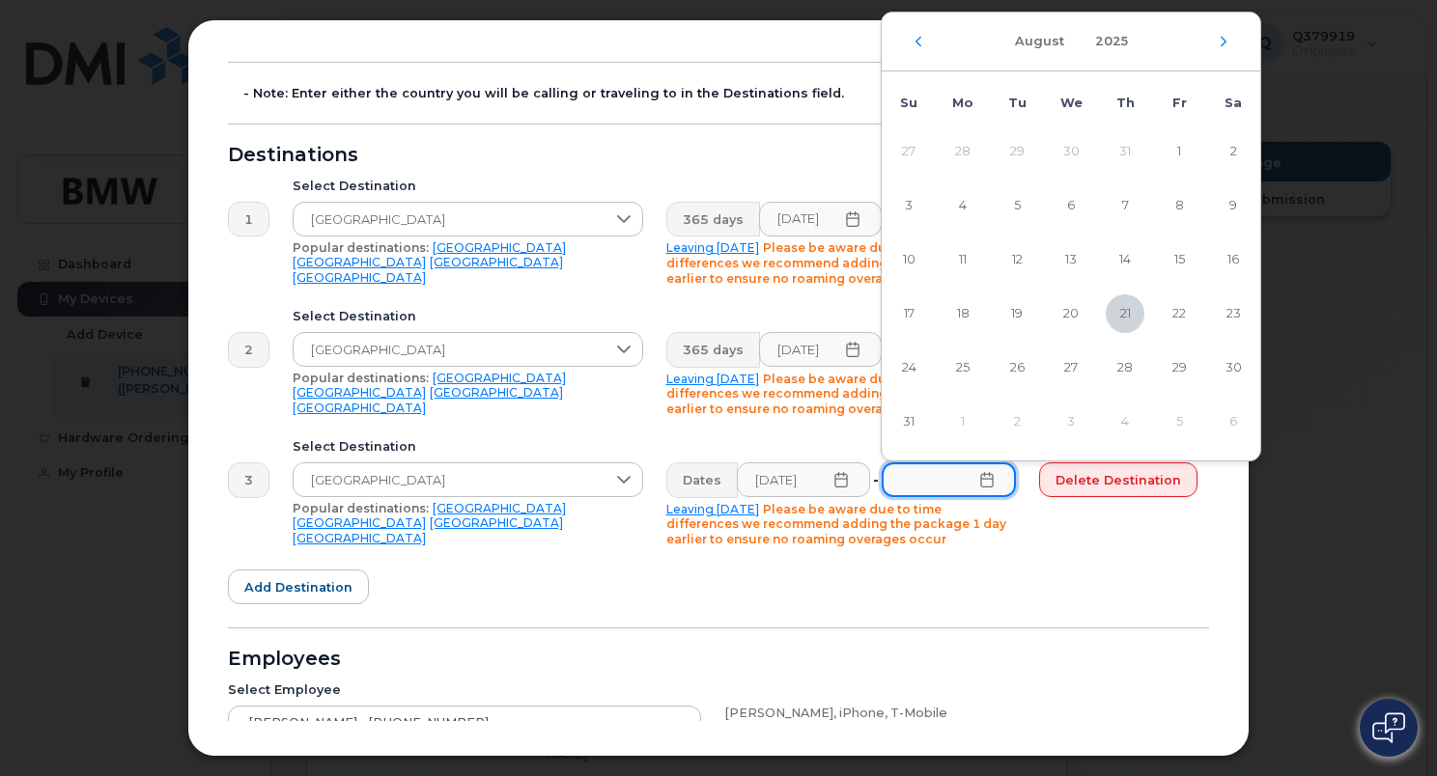
click at [921, 483] on input "text" at bounding box center [949, 480] width 134 height 35
type input "[DATE]"
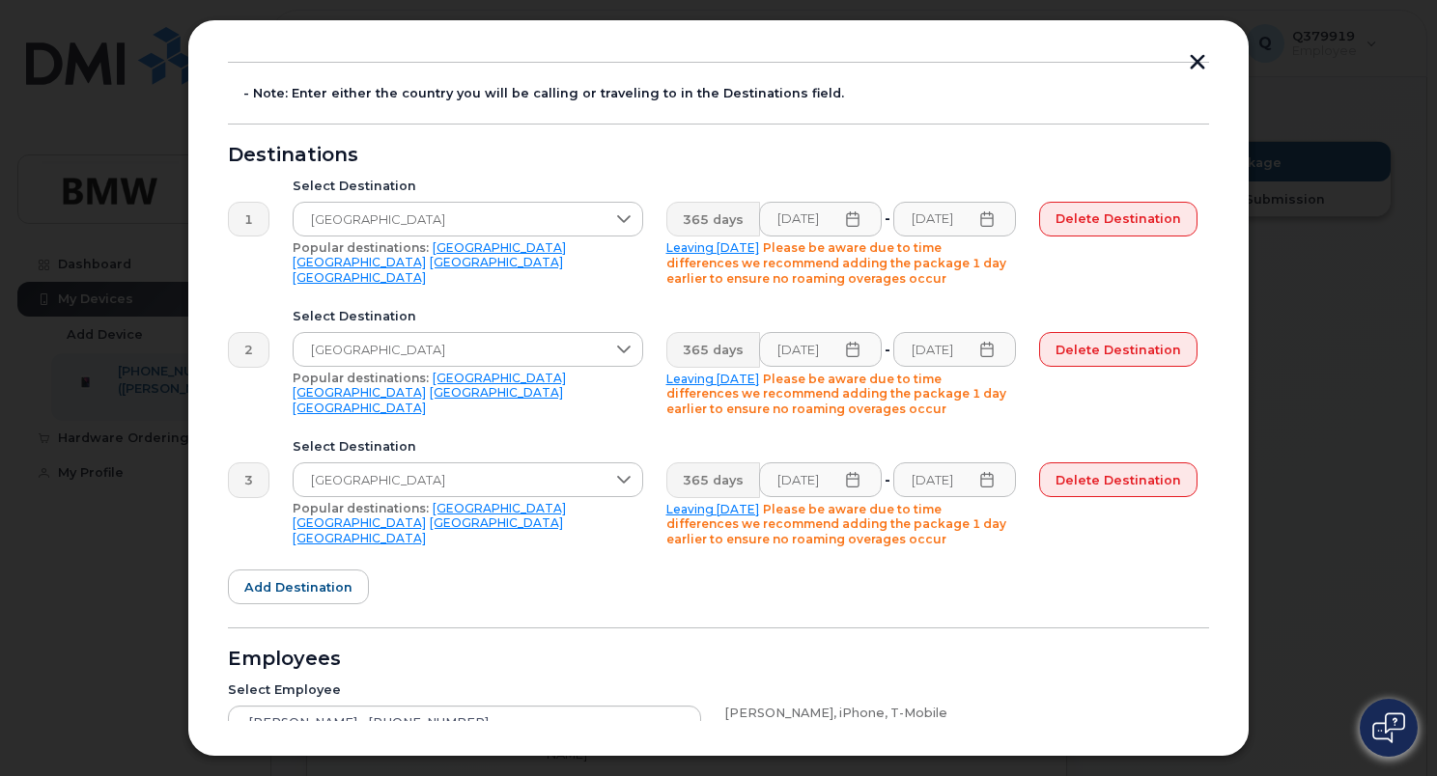
click at [906, 575] on form "- Note: Enter either the country you will be calling or traveling to in the Des…" at bounding box center [718, 483] width 981 height 842
click at [273, 593] on span "Add destination" at bounding box center [298, 587] width 108 height 18
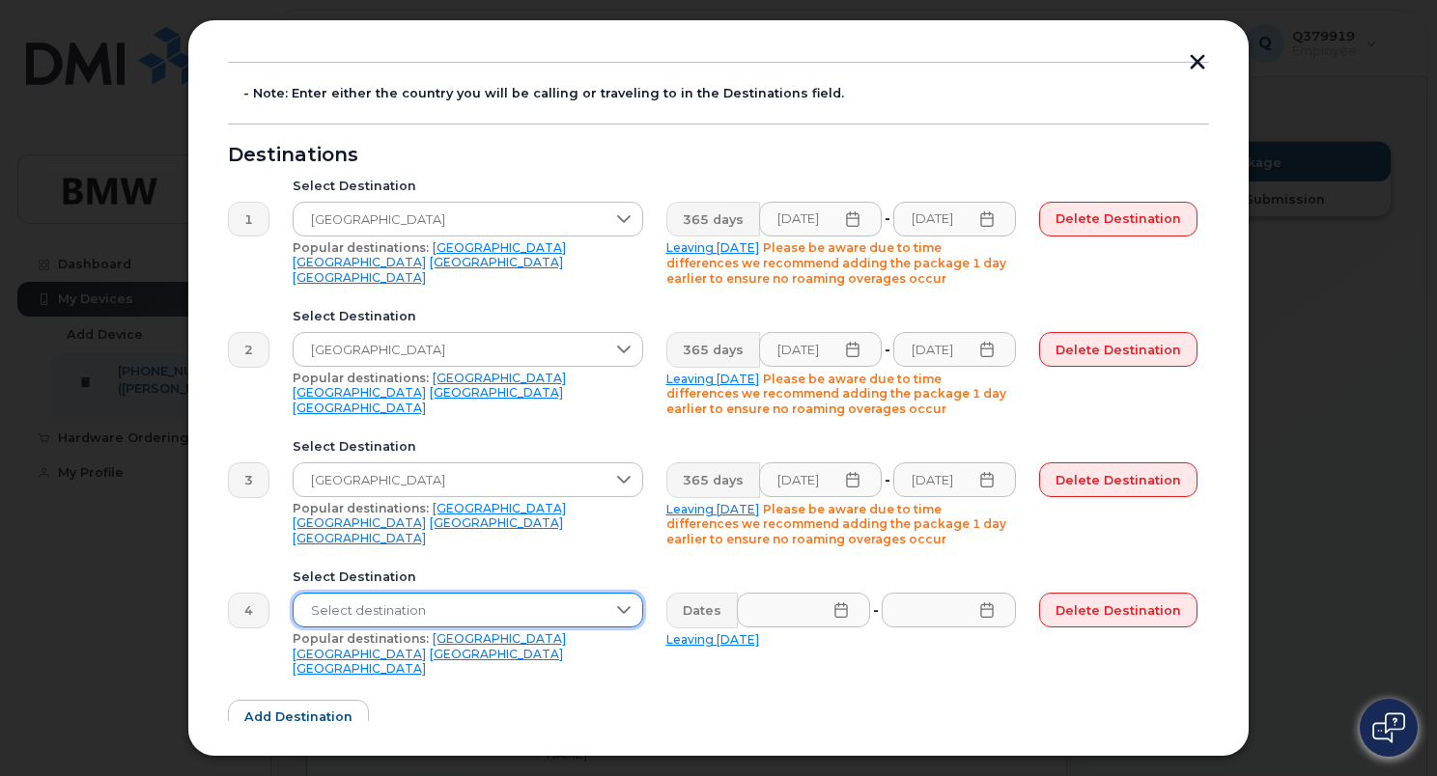
click at [363, 614] on span "Select destination" at bounding box center [450, 611] width 312 height 35
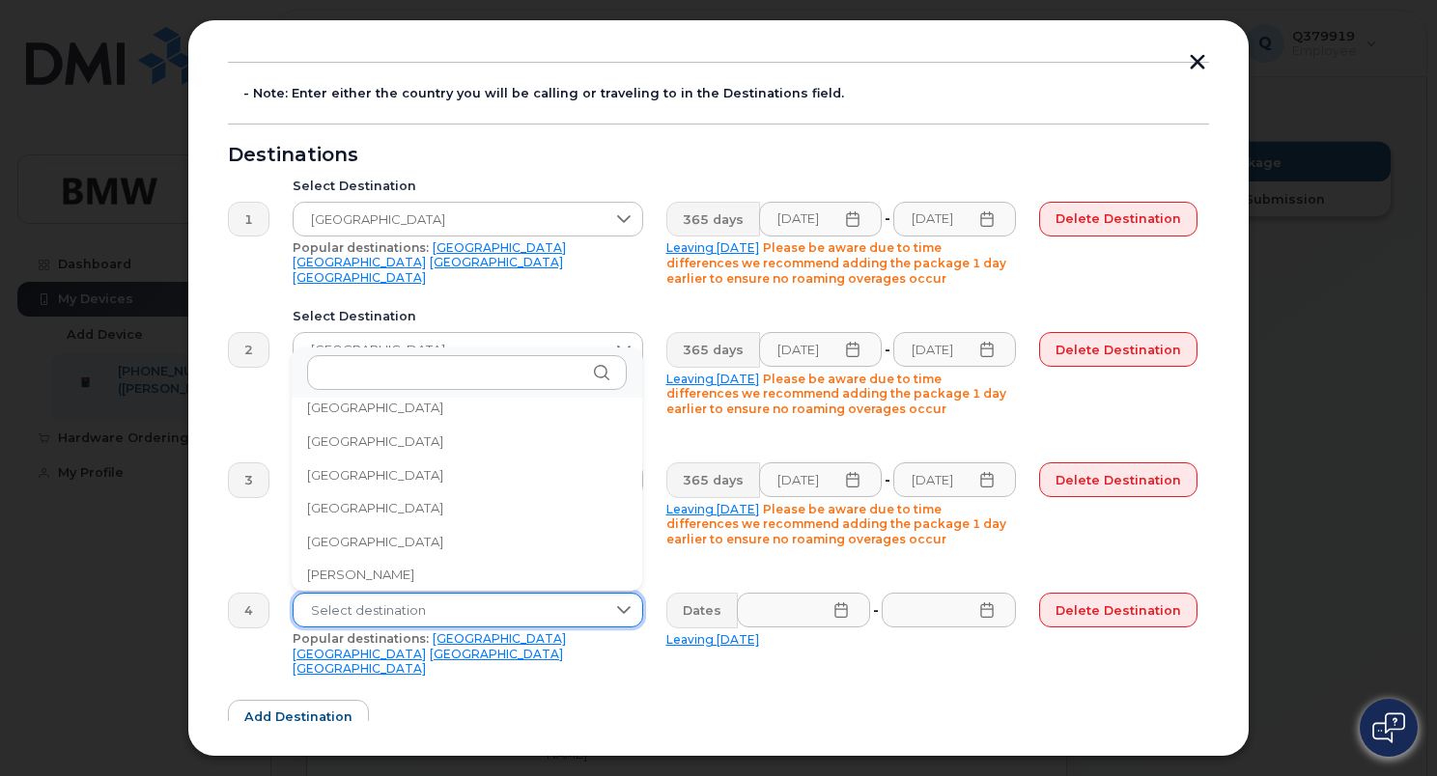
scroll to position [1250, 0]
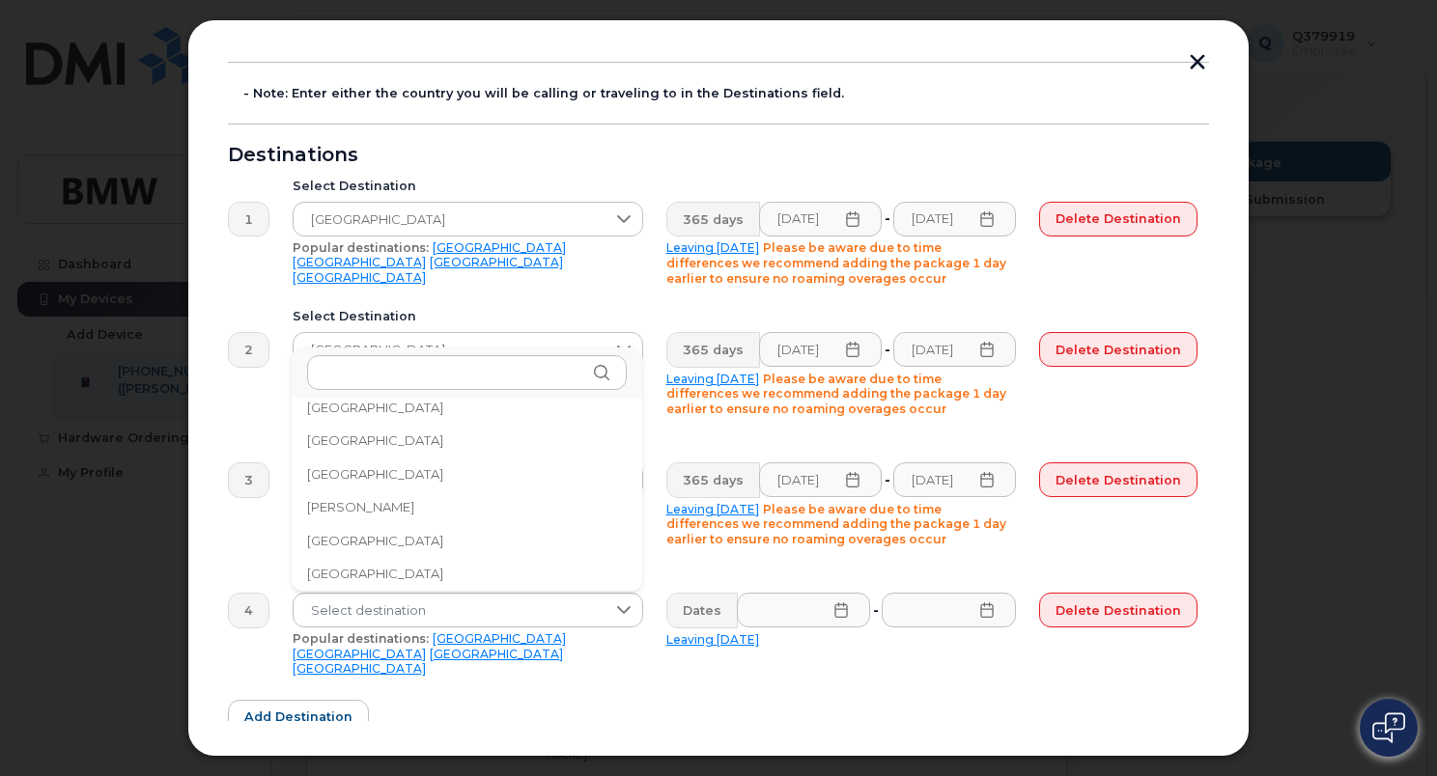
click at [391, 571] on li "[GEOGRAPHIC_DATA]" at bounding box center [467, 574] width 351 height 34
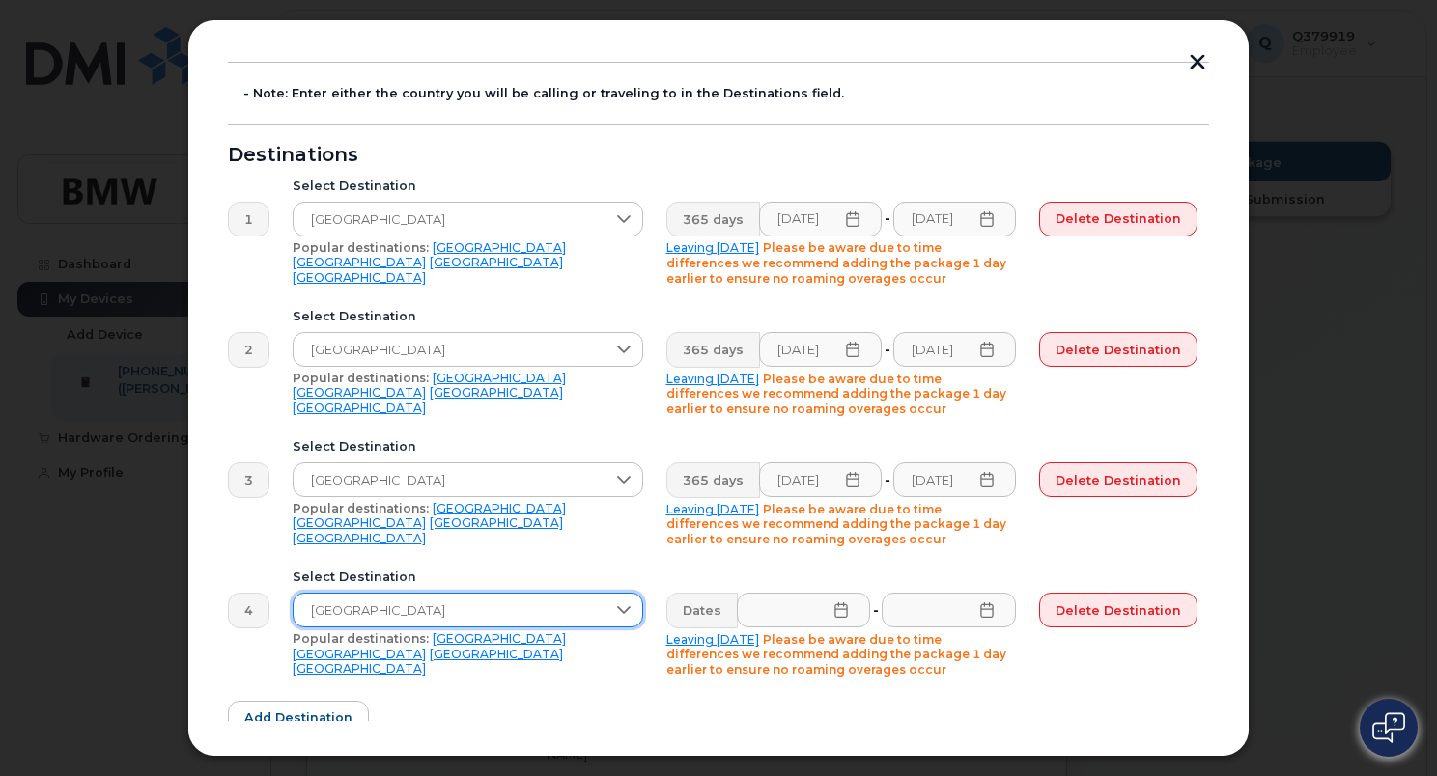
click at [837, 604] on icon at bounding box center [840, 610] width 15 height 15
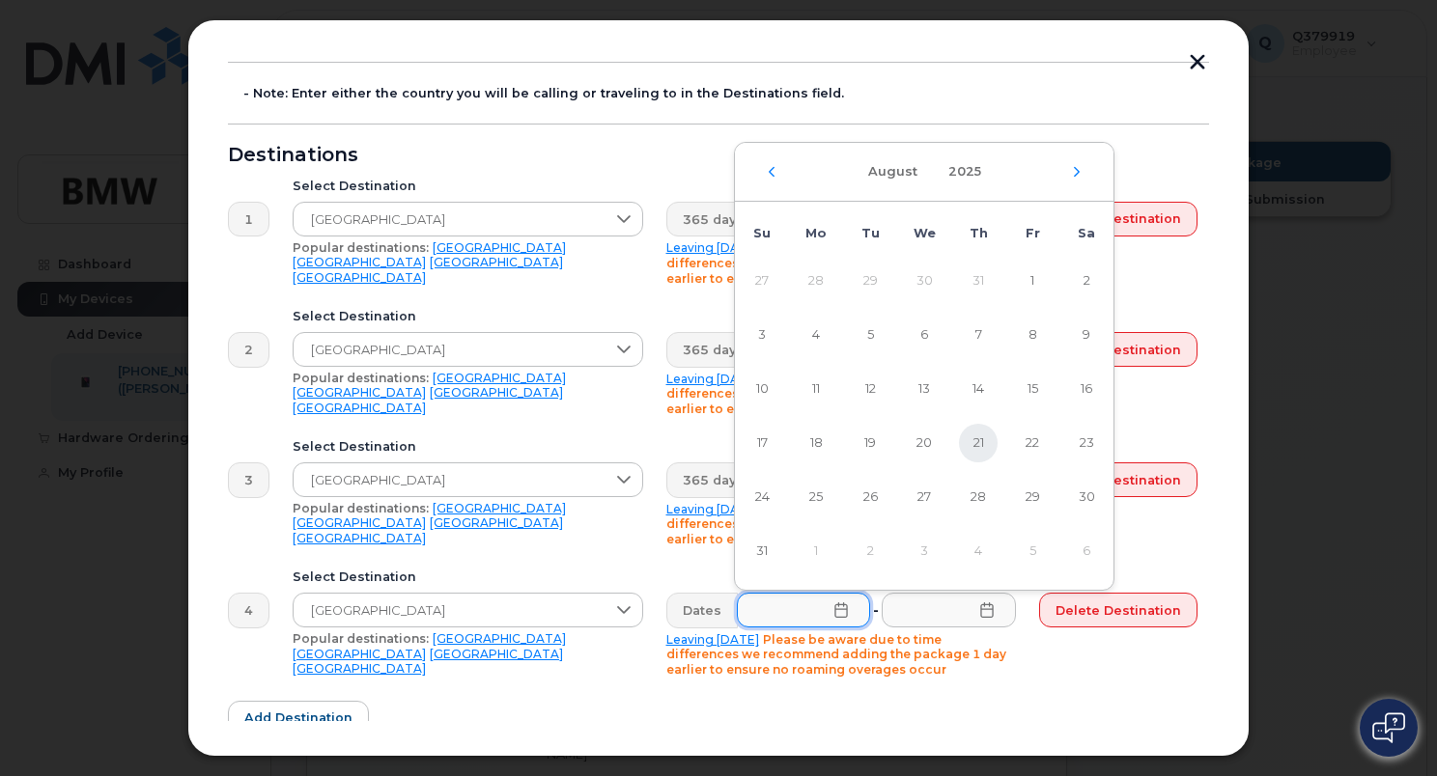
click at [977, 448] on span "21" at bounding box center [978, 443] width 39 height 39
type input "[DATE]"
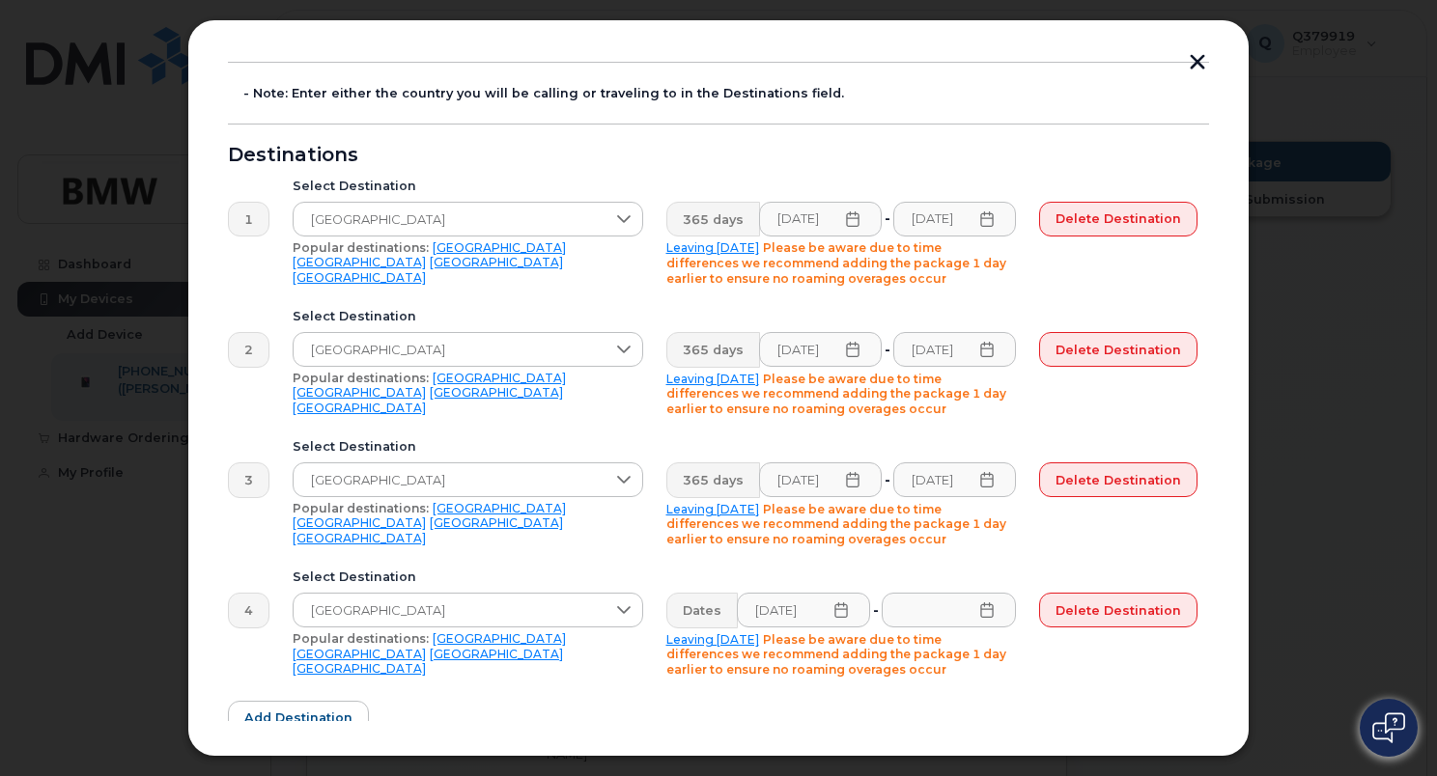
click at [988, 612] on icon at bounding box center [986, 610] width 15 height 15
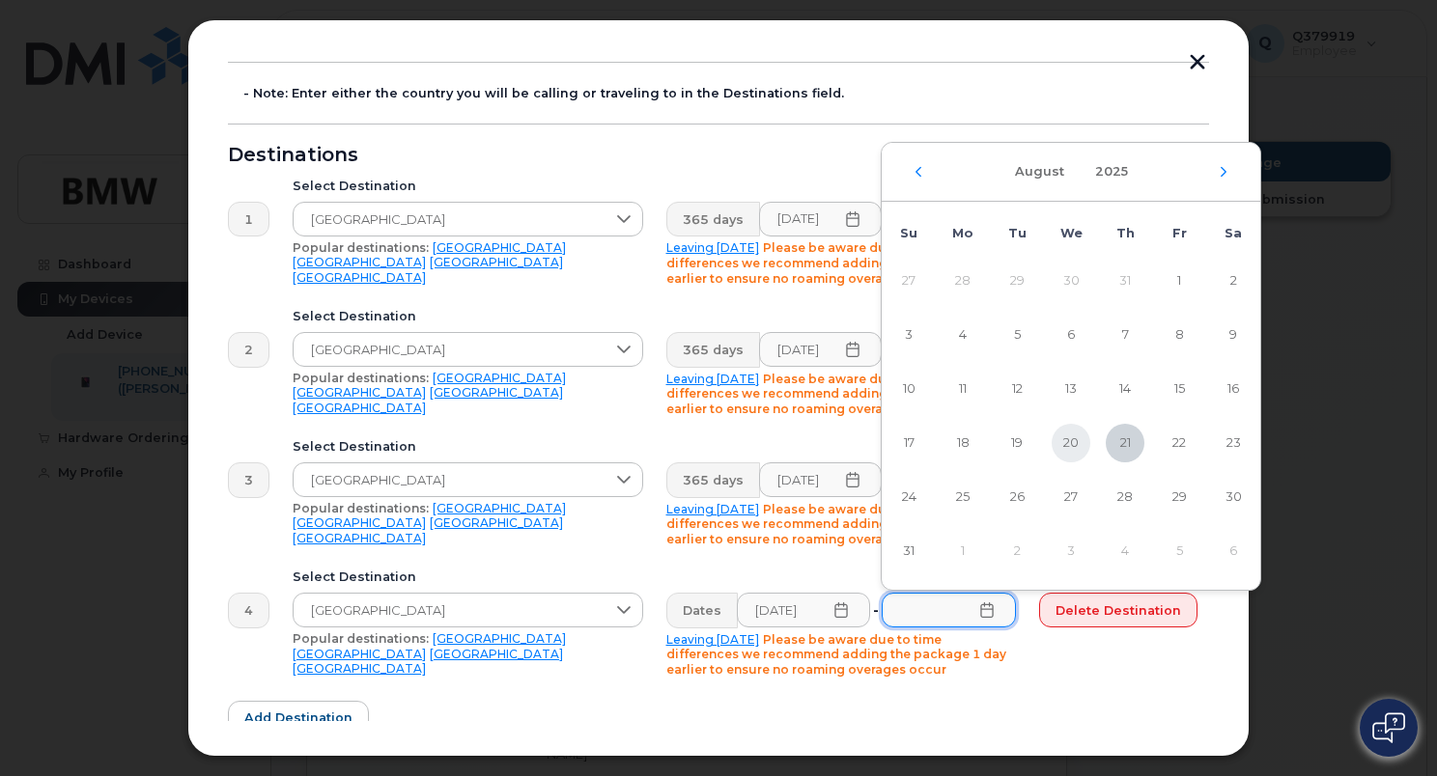
click at [1071, 448] on span "20" at bounding box center [1071, 443] width 39 height 39
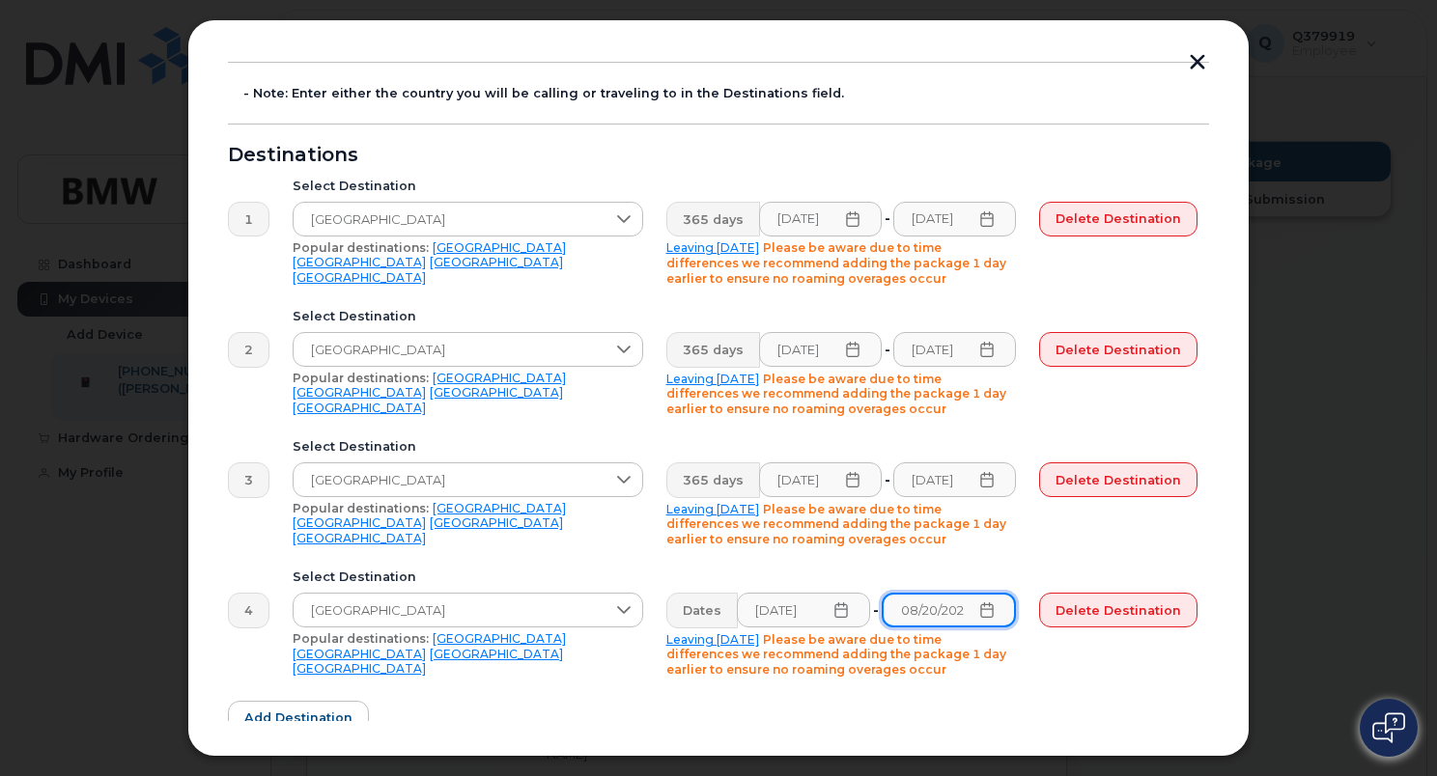
scroll to position [0, 14]
type input "[DATE]"
click at [954, 489] on input "[DATE]" at bounding box center [954, 480] width 124 height 35
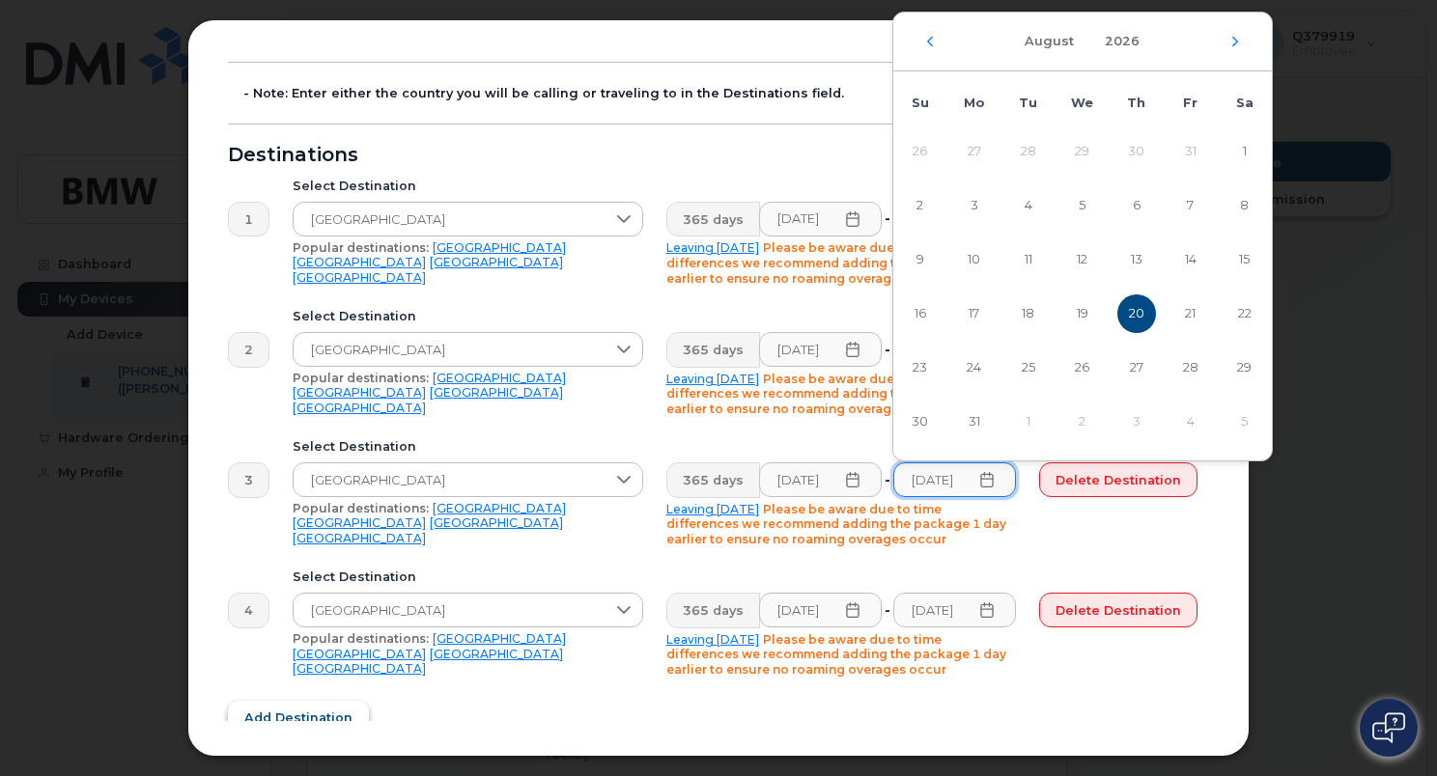
click at [290, 705] on button "Add destination" at bounding box center [298, 718] width 141 height 35
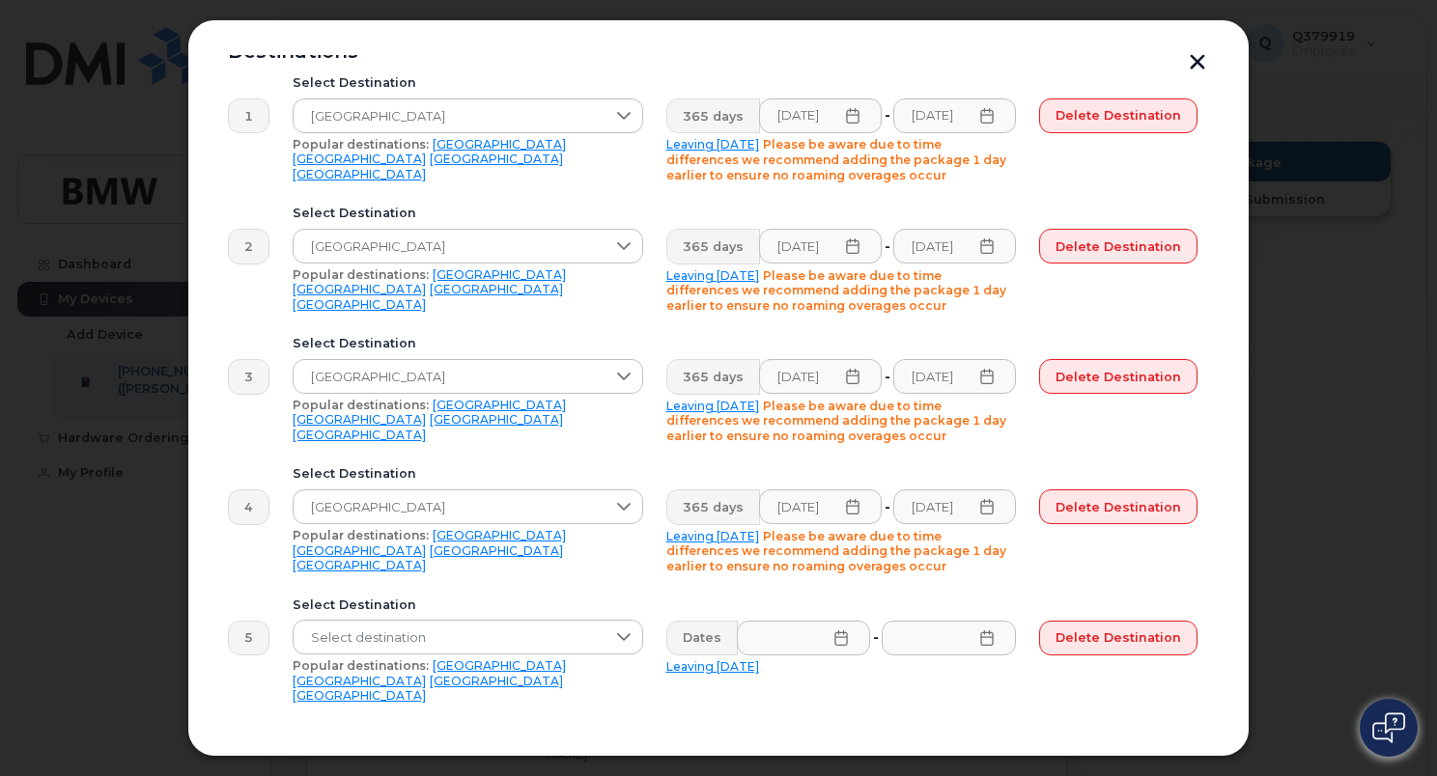
scroll to position [494, 0]
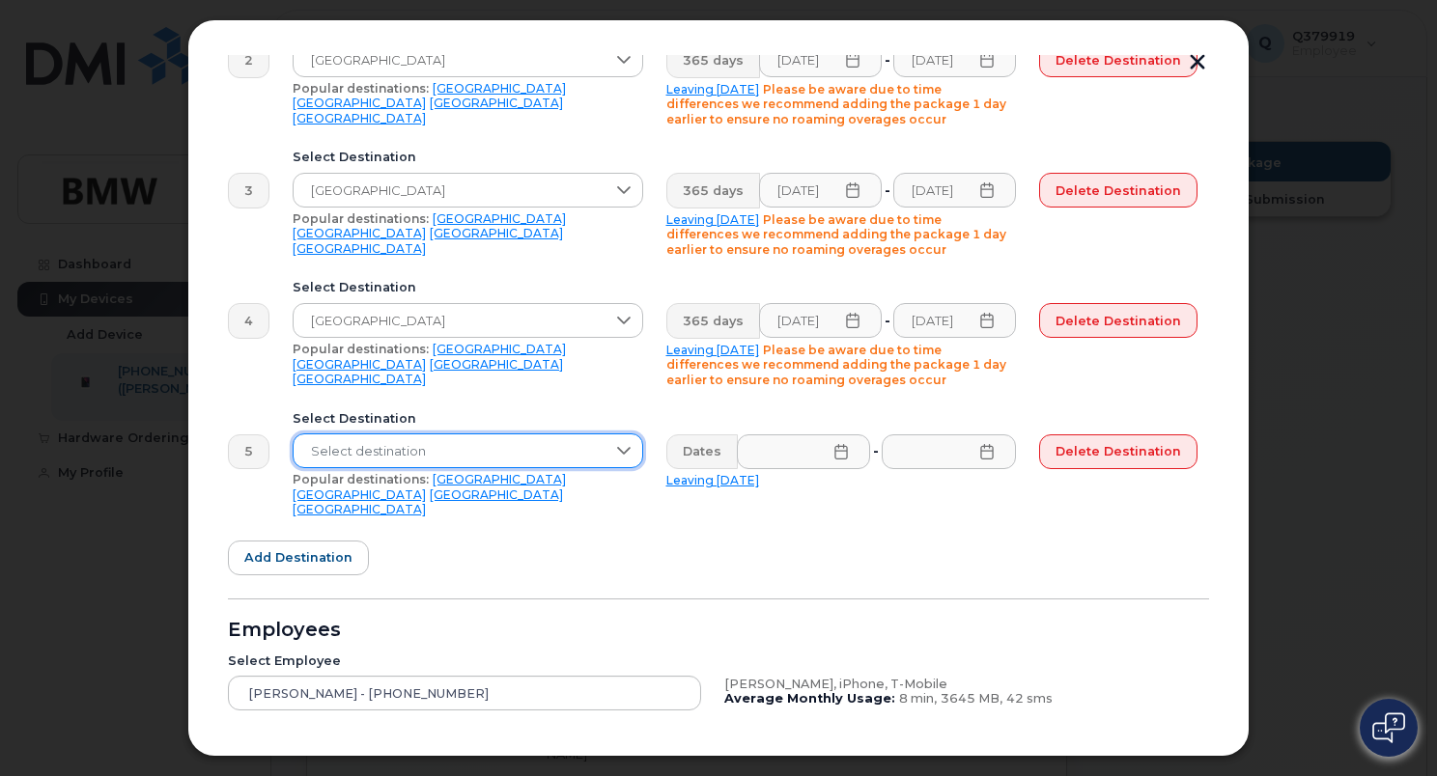
click at [425, 455] on span "Select destination" at bounding box center [450, 452] width 312 height 35
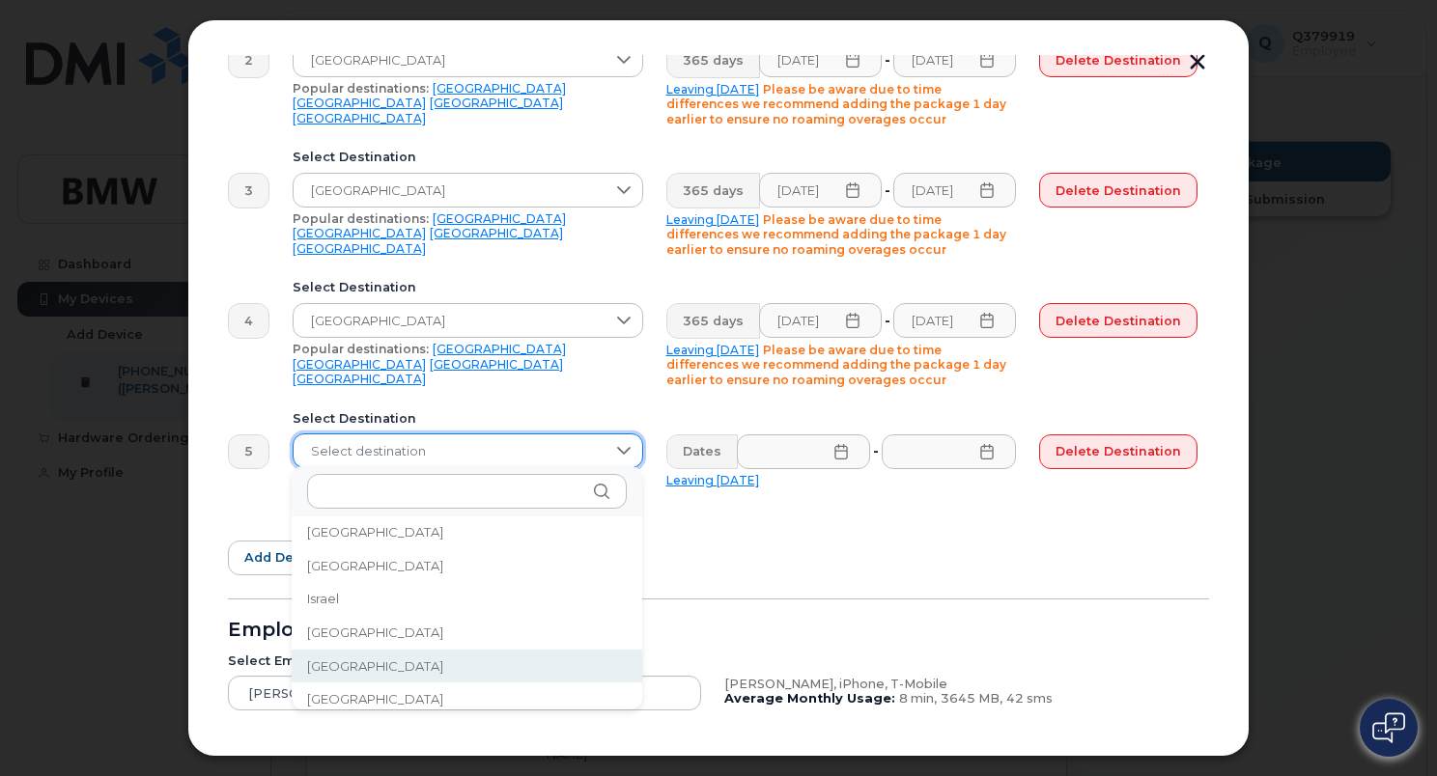
scroll to position [3086, 0]
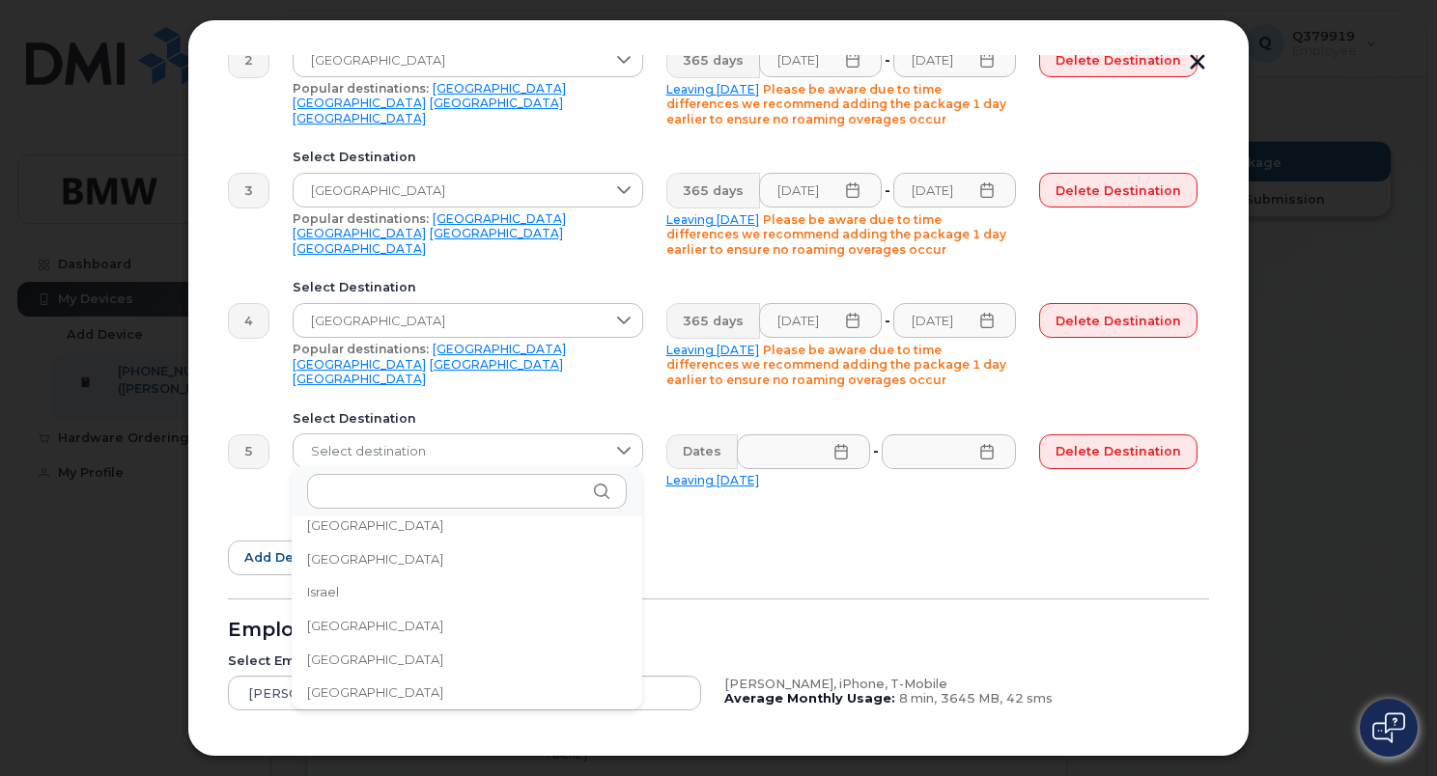
click at [369, 692] on li "[GEOGRAPHIC_DATA]" at bounding box center [467, 693] width 351 height 34
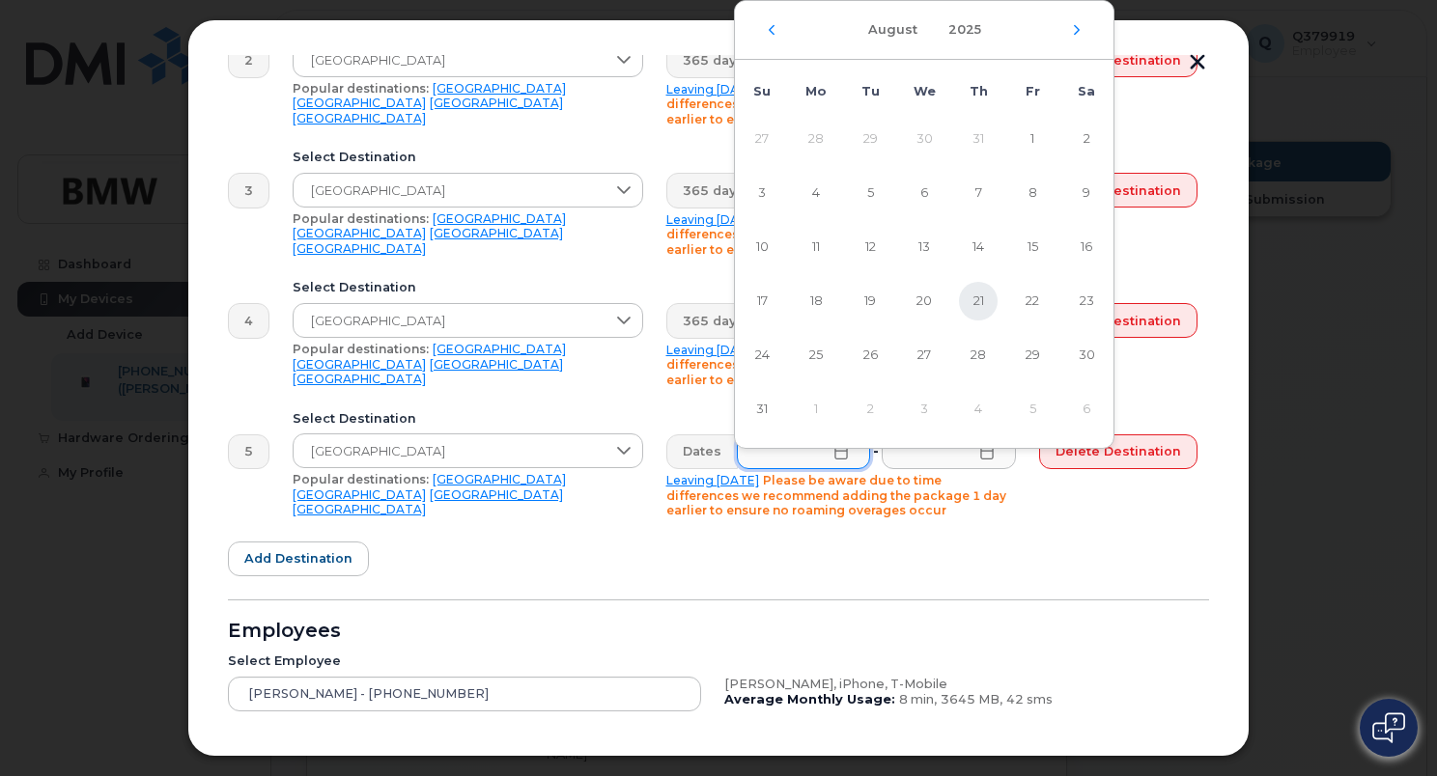
click at [976, 301] on span "21" at bounding box center [978, 301] width 39 height 39
type input "[DATE]"
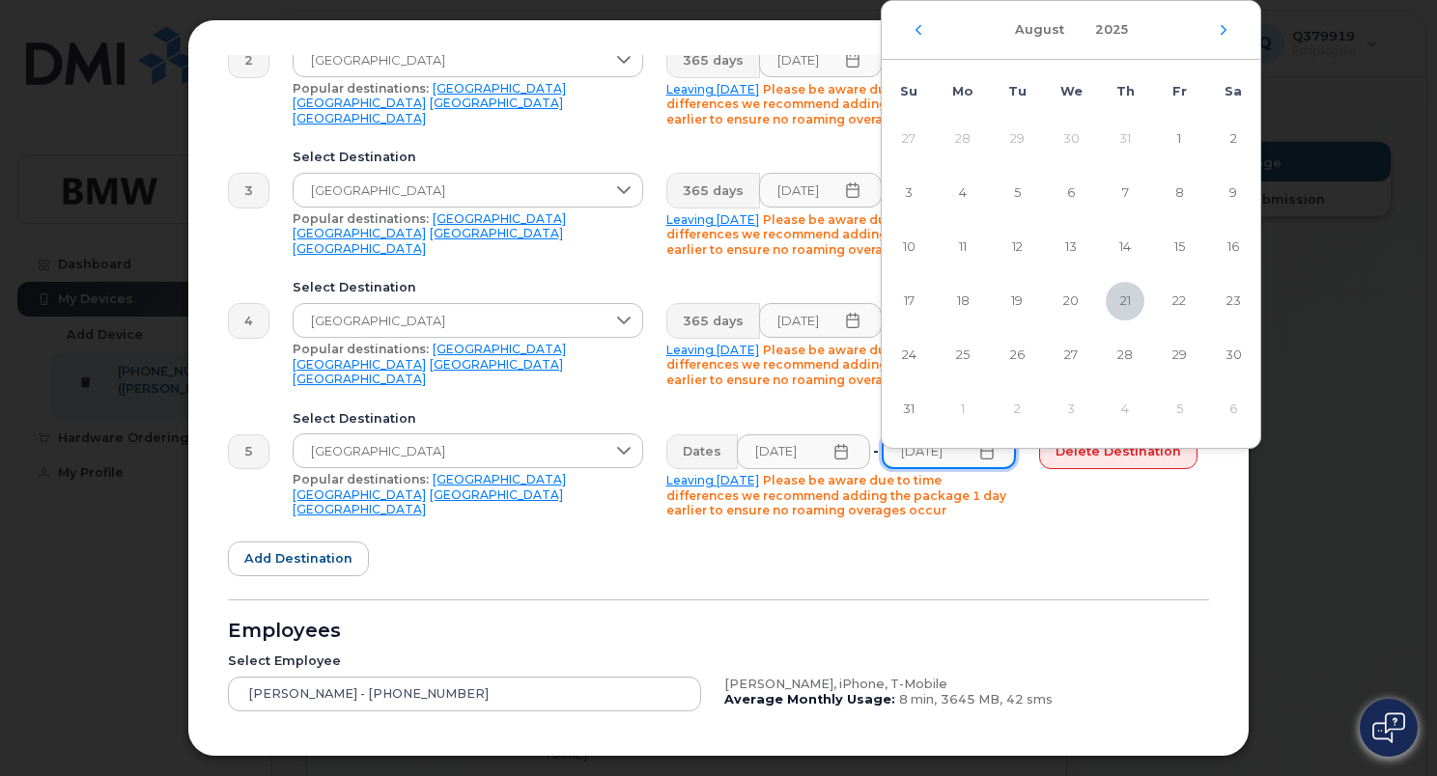
scroll to position [0, 14]
type input "[DATE]"
click at [1122, 309] on span "20" at bounding box center [1125, 301] width 39 height 39
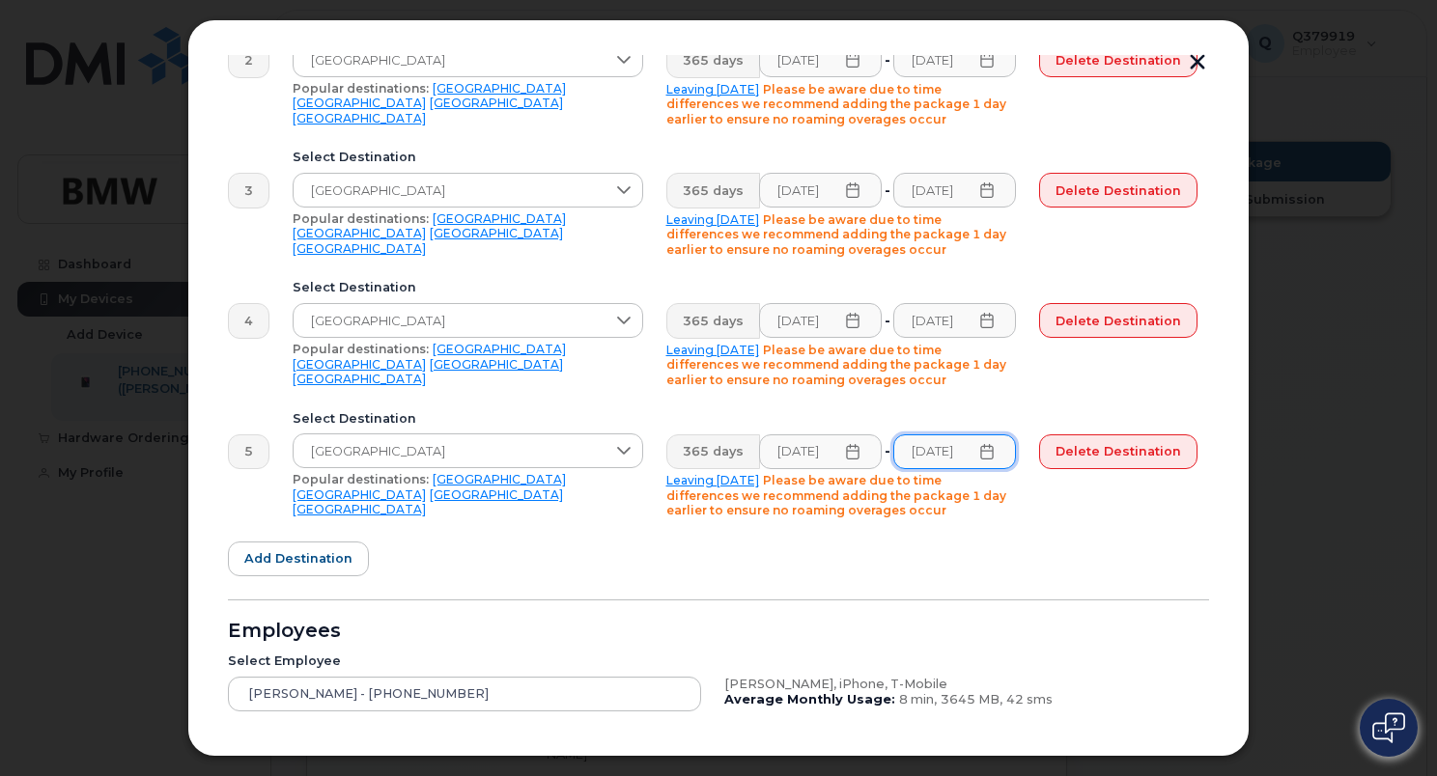
click at [1051, 542] on form "- Note: Enter either the country you will be calling or traveling to in the Des…" at bounding box center [718, 323] width 981 height 1103
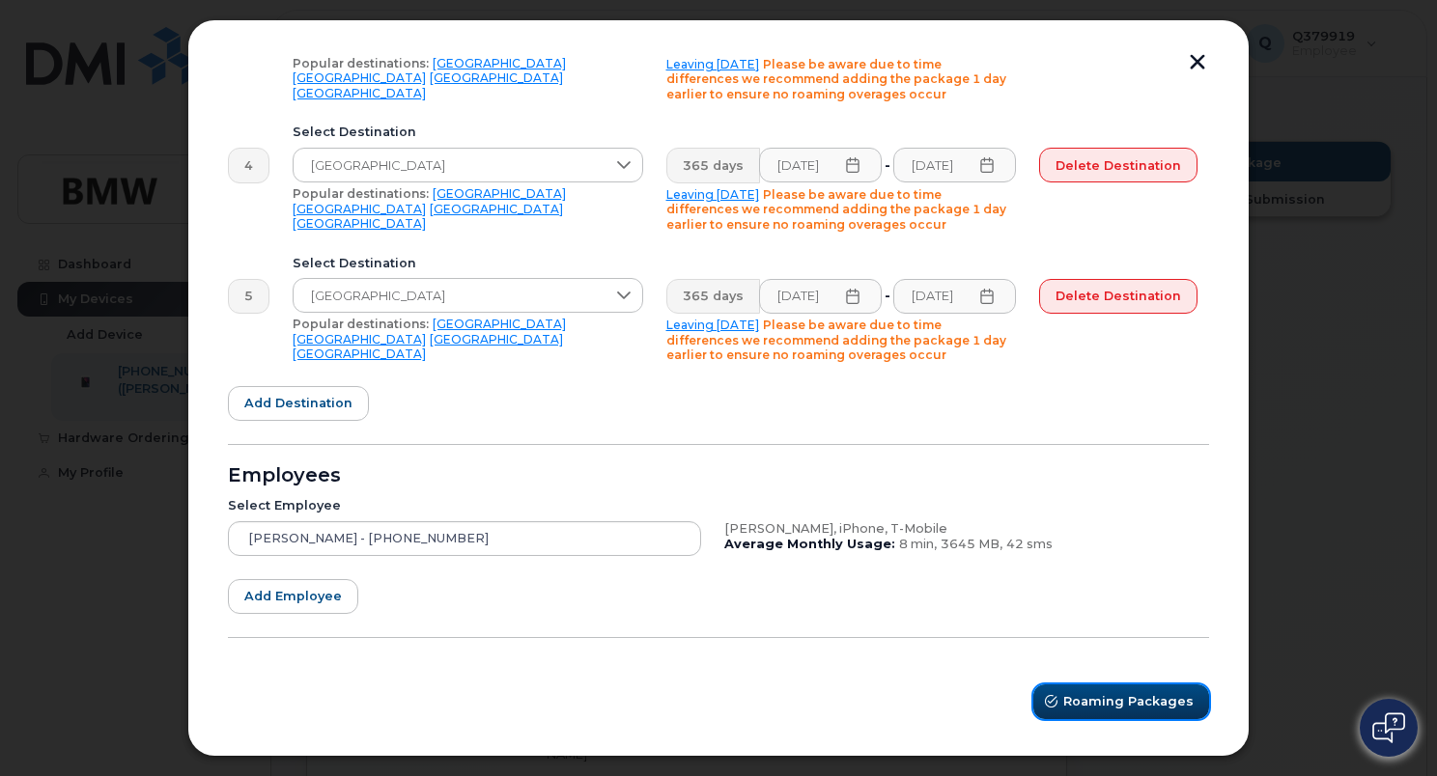
click at [1099, 703] on span "Roaming Packages" at bounding box center [1128, 701] width 130 height 18
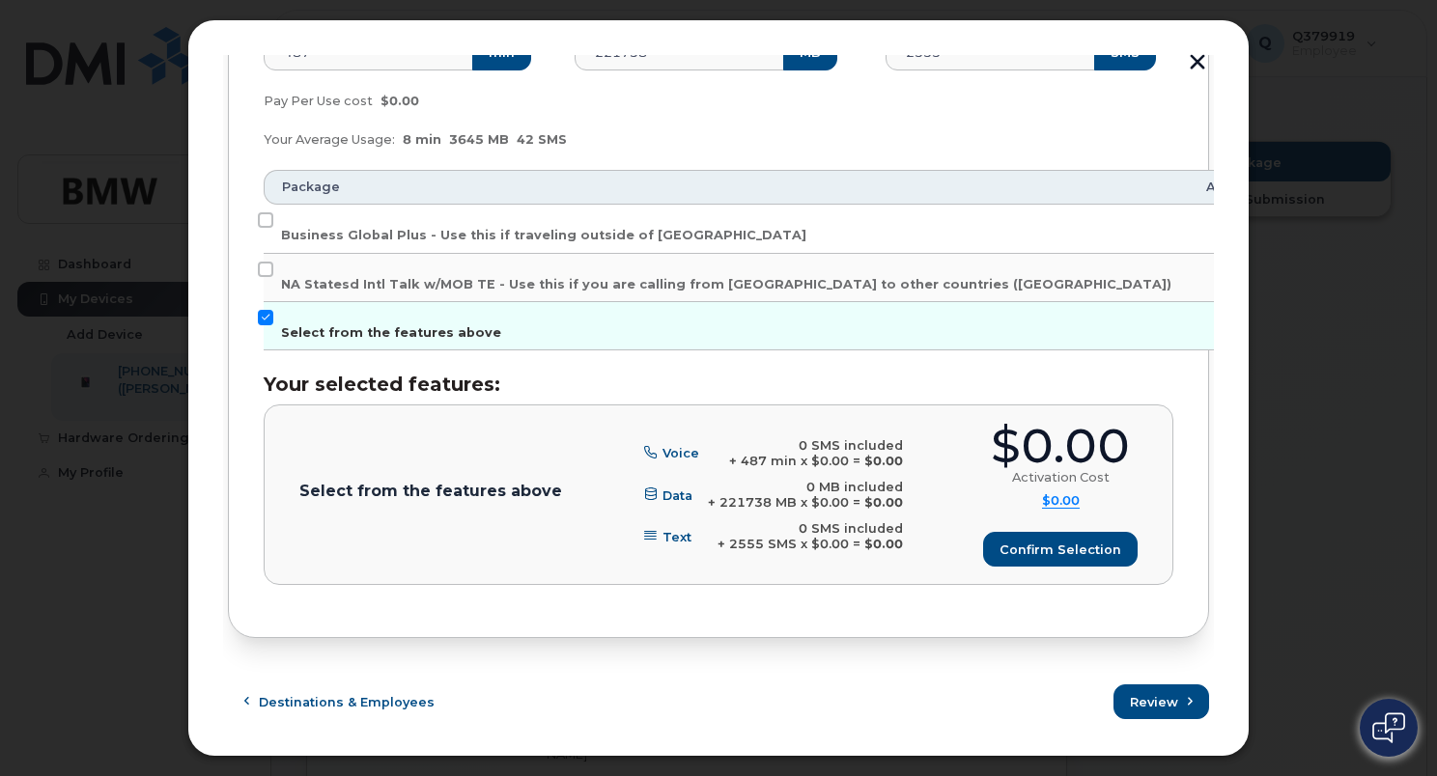
scroll to position [388, 0]
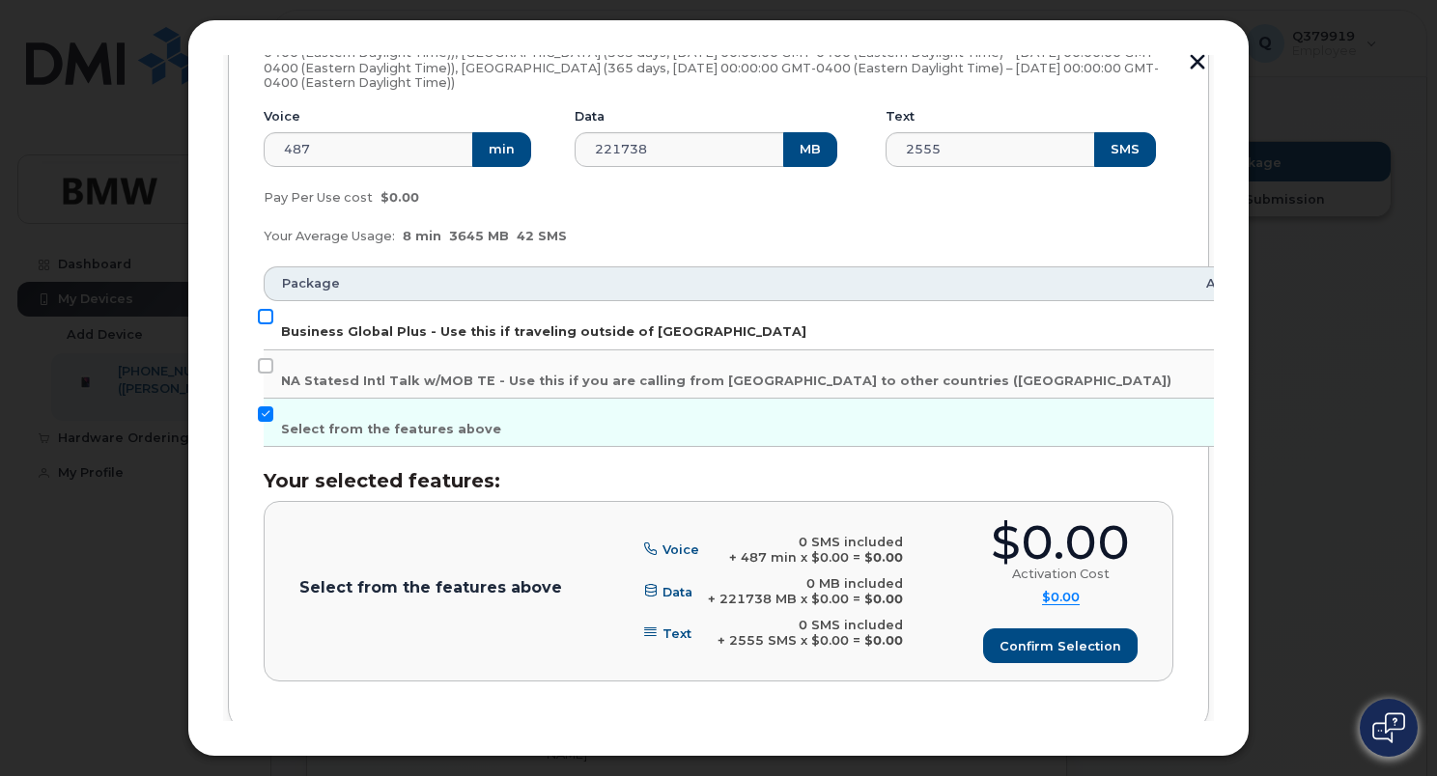
click at [266, 322] on input "Business Global Plus - Use this if traveling outside of [GEOGRAPHIC_DATA]" at bounding box center [265, 316] width 15 height 15
checkbox input "true"
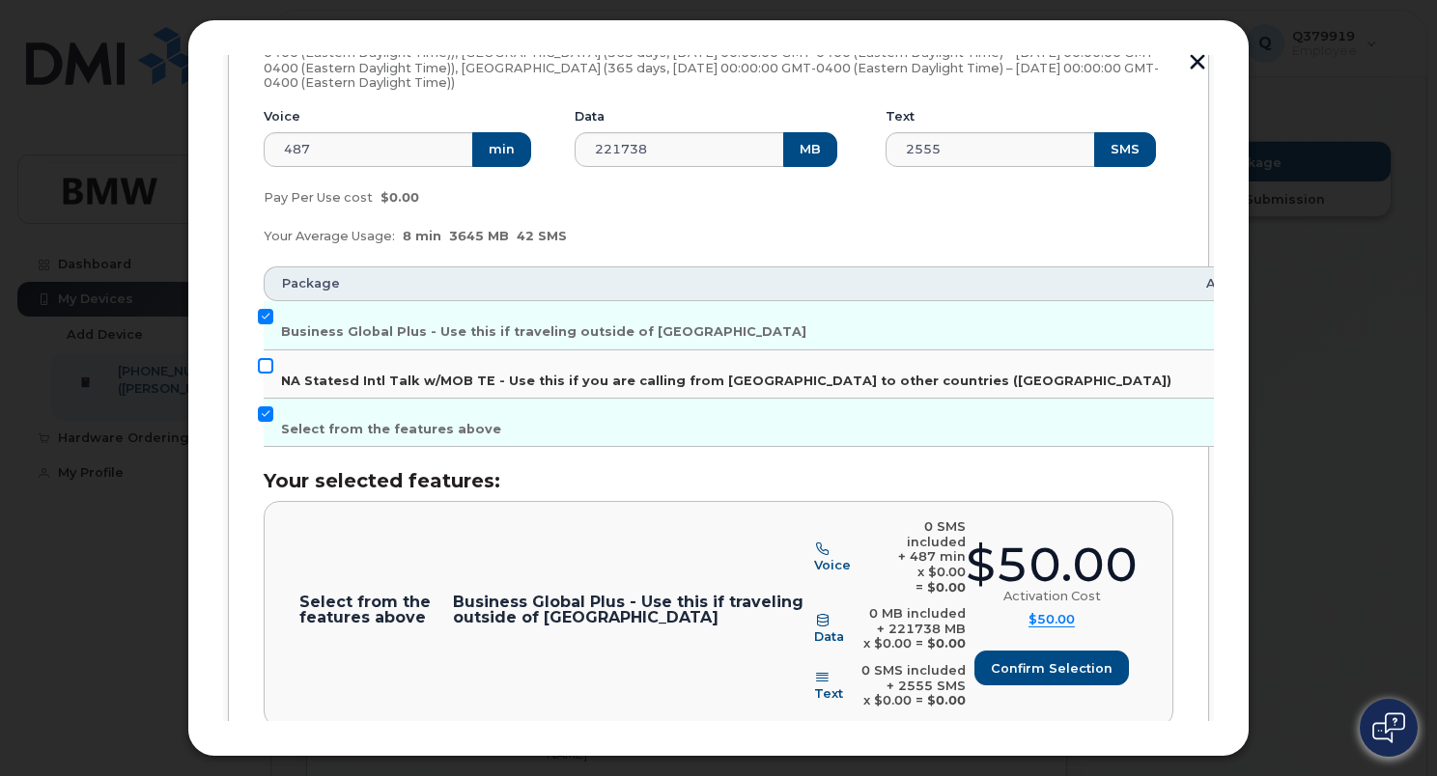
click at [264, 358] on input "NA Statesd Intl Talk w/MOB TE - Use this if you are calling from [GEOGRAPHIC_DA…" at bounding box center [265, 365] width 15 height 15
checkbox input "true"
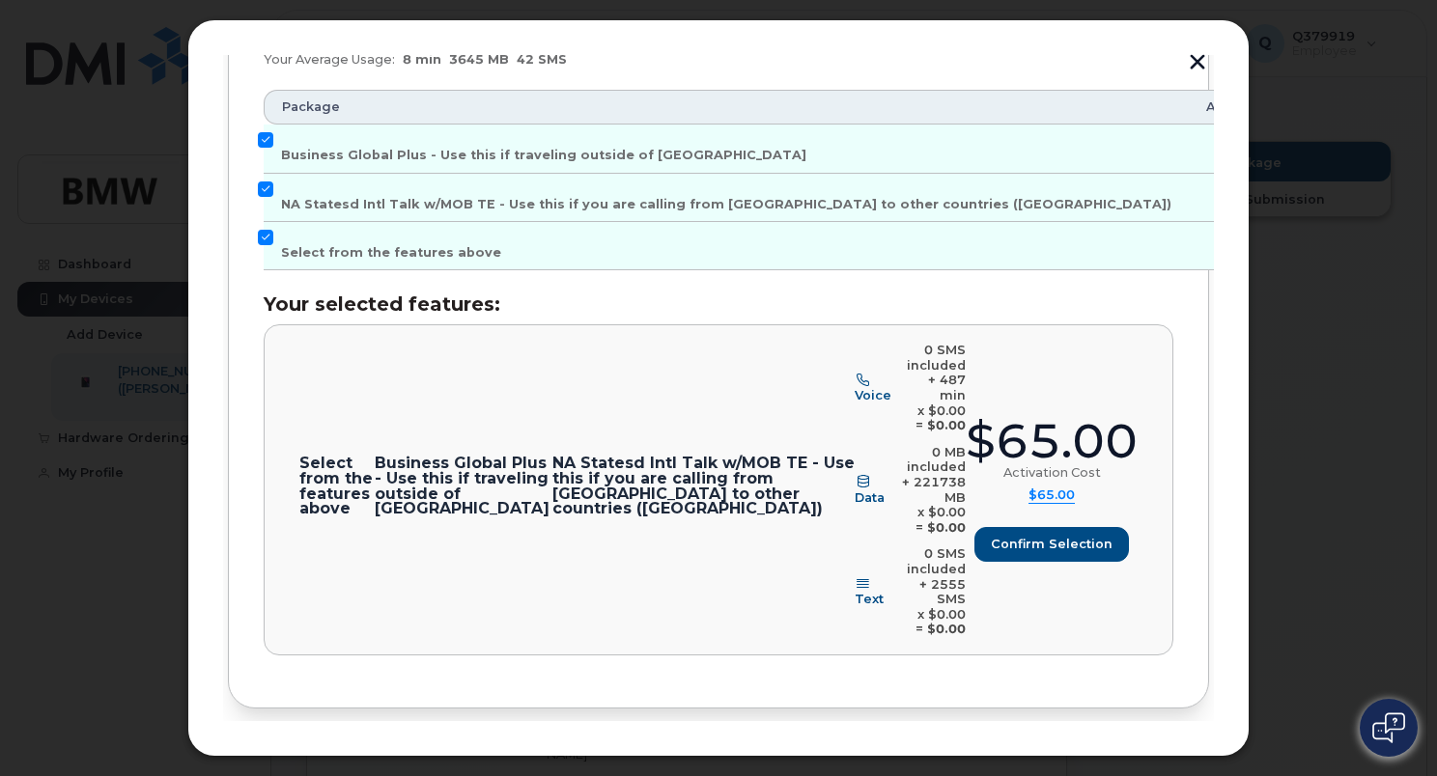
scroll to position [651, 0]
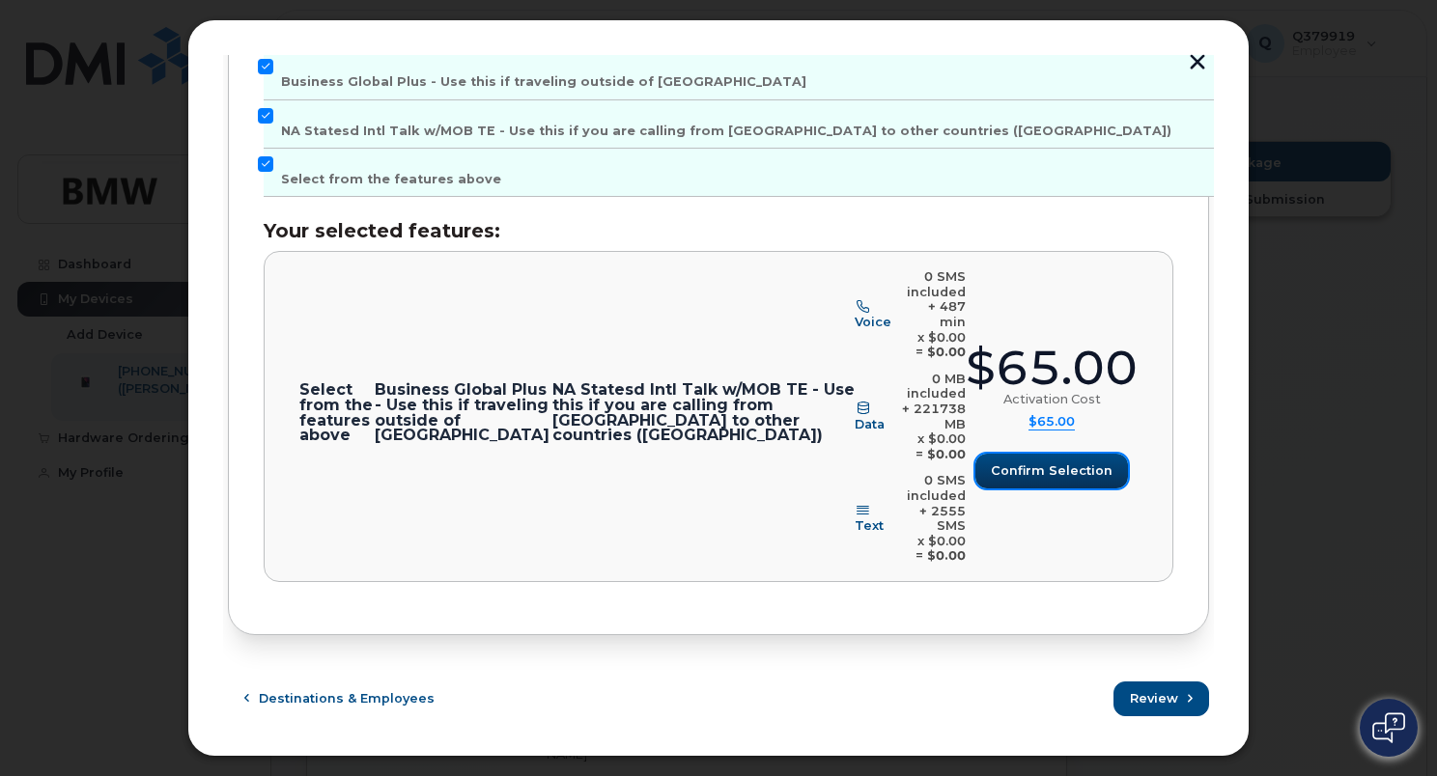
click at [1021, 470] on span "Confirm selection" at bounding box center [1052, 471] width 122 height 18
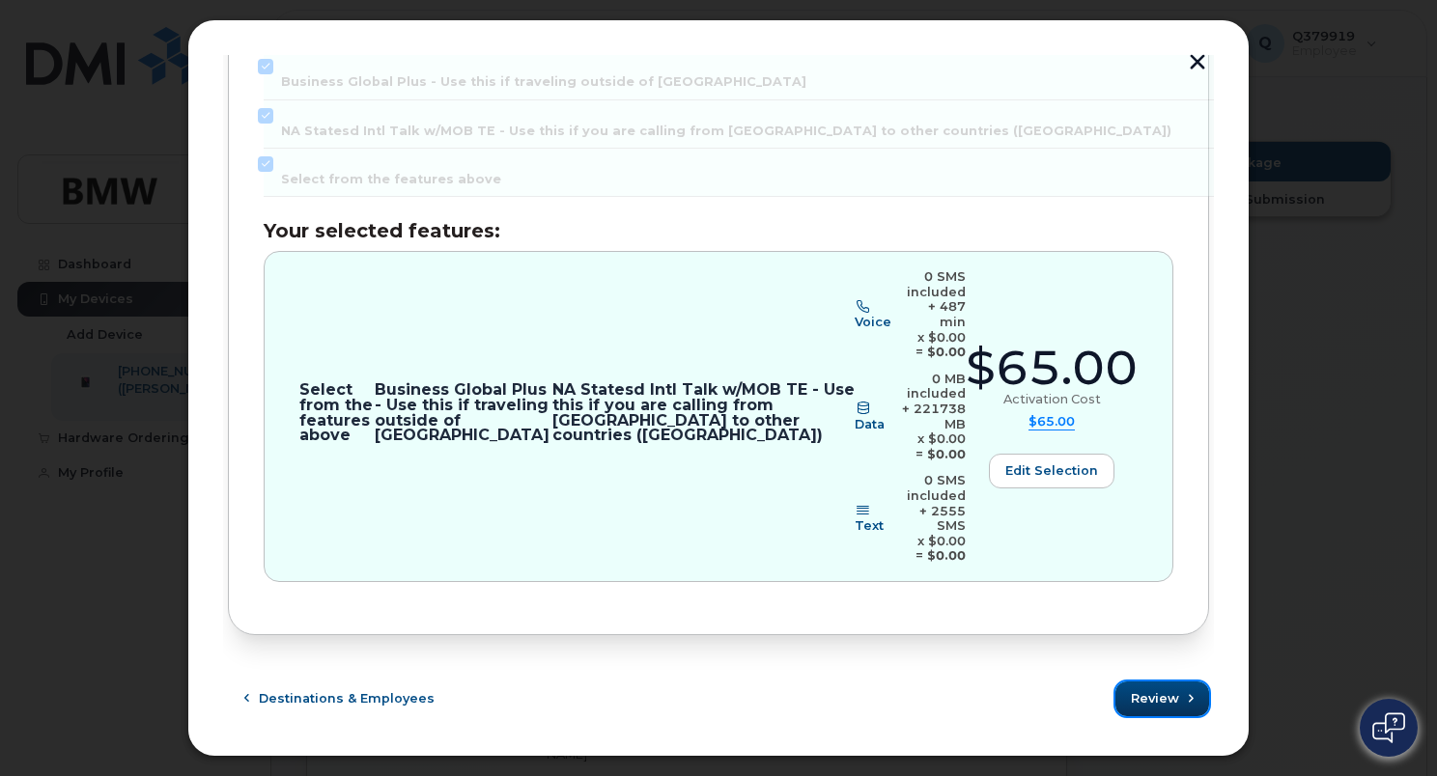
click at [1174, 699] on button "Review" at bounding box center [1162, 699] width 94 height 35
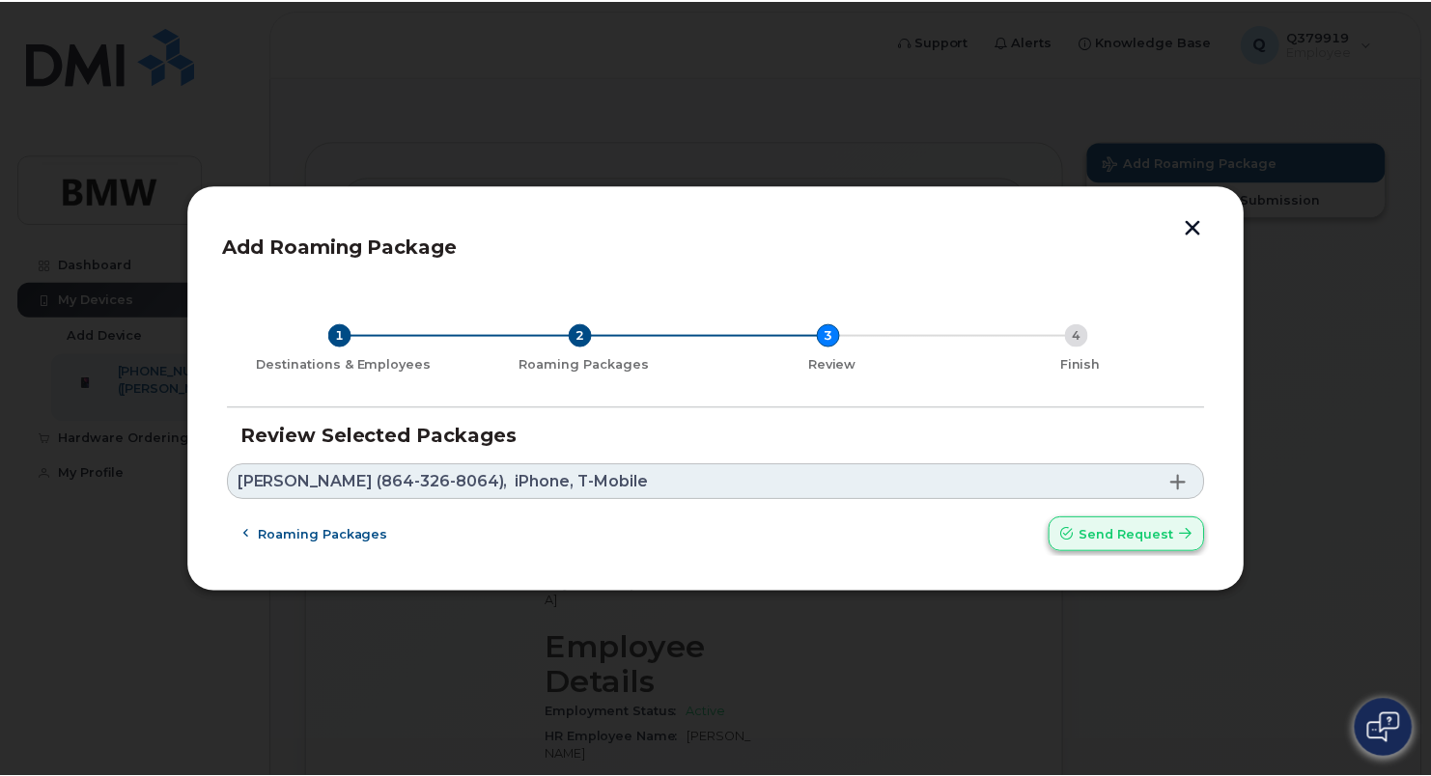
scroll to position [0, 0]
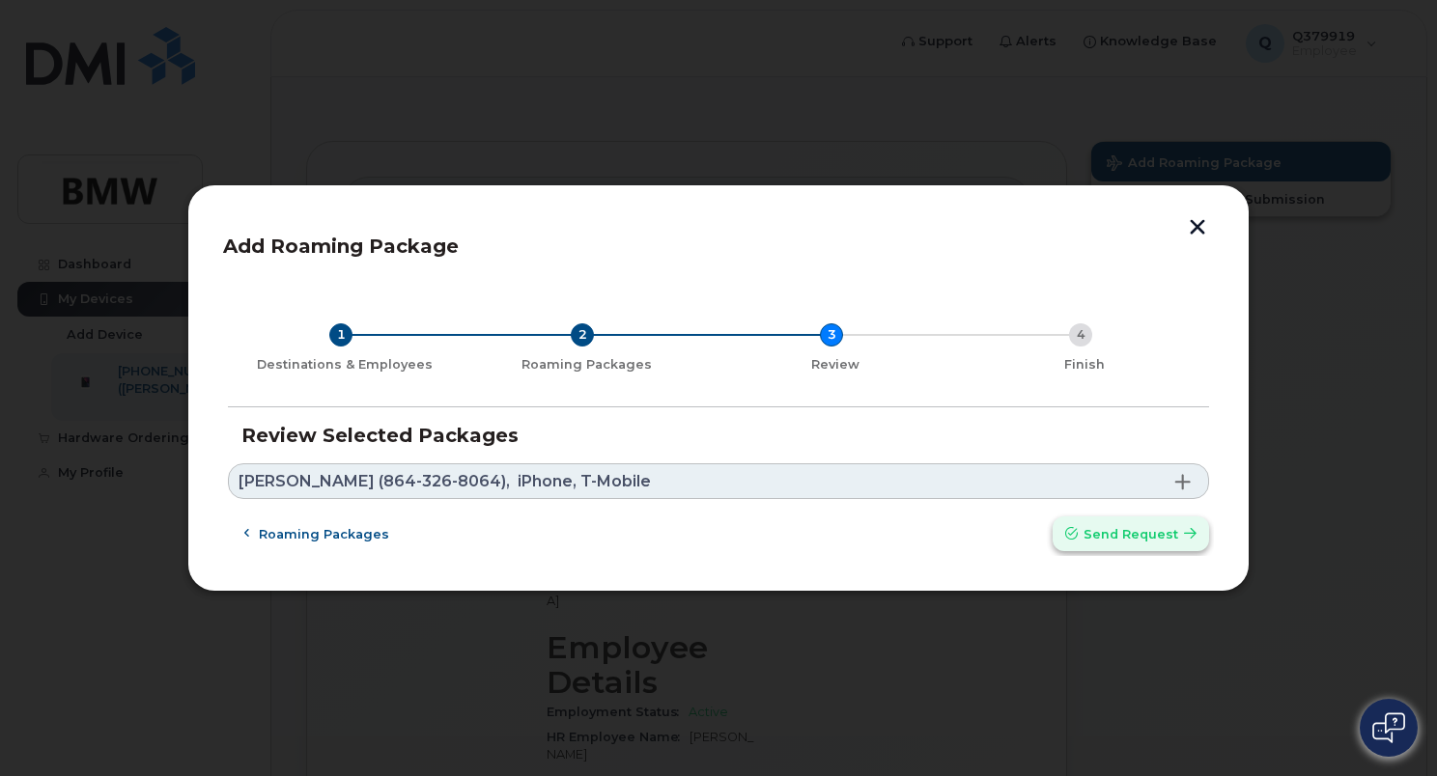
click at [1147, 530] on span "Send request" at bounding box center [1131, 534] width 95 height 18
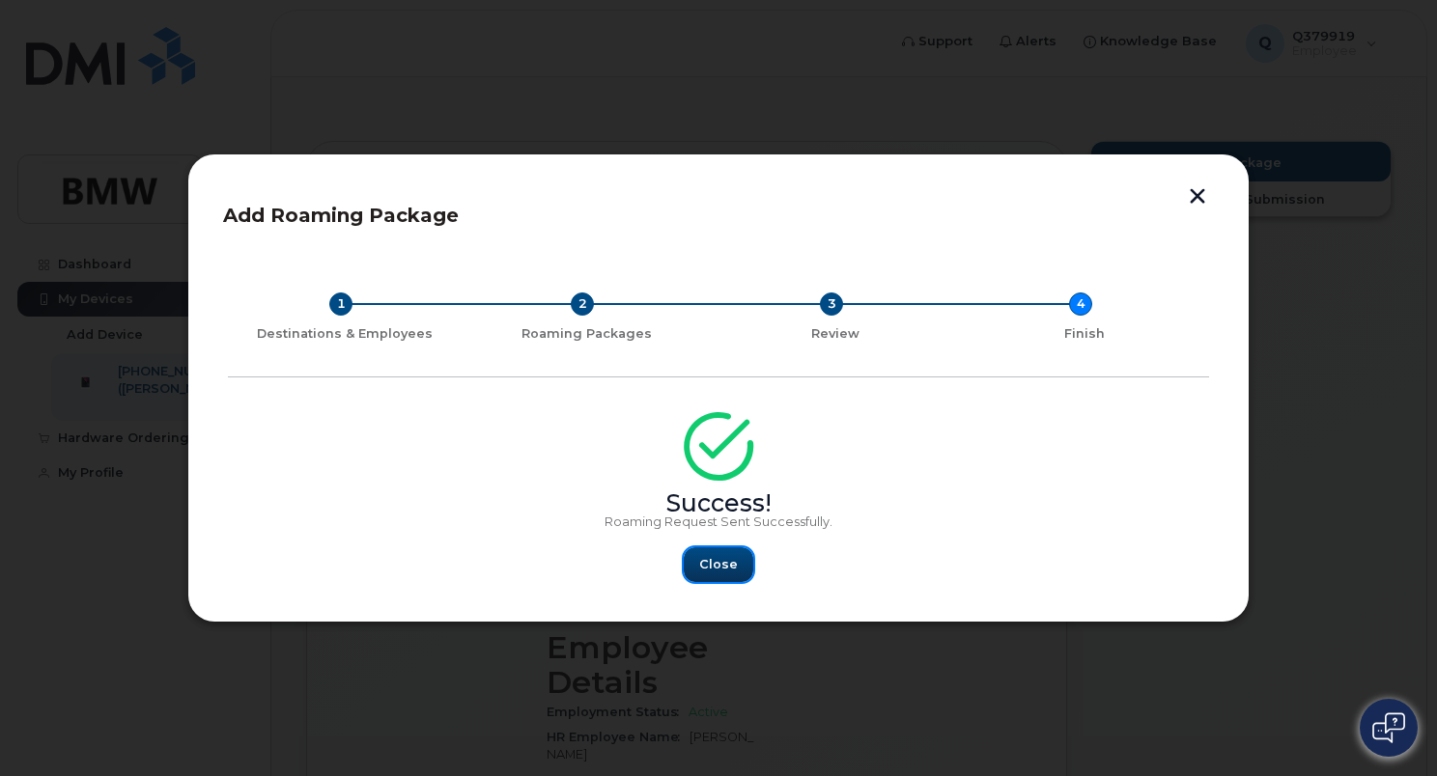
click at [719, 552] on button "Close" at bounding box center [719, 565] width 70 height 35
